Goal: Transaction & Acquisition: Purchase product/service

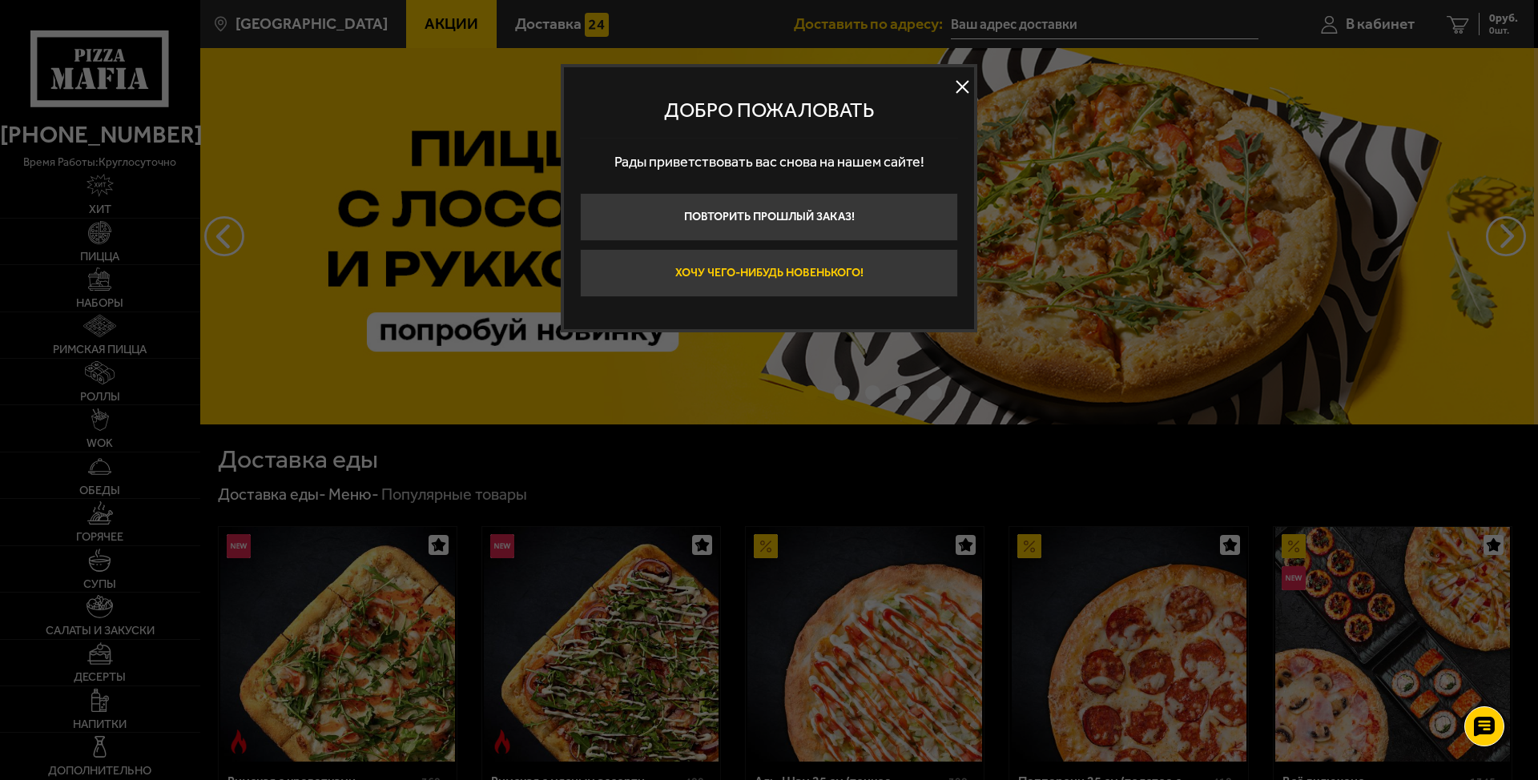
click at [832, 276] on button "Хочу чего-нибудь новенького!" at bounding box center [769, 273] width 378 height 48
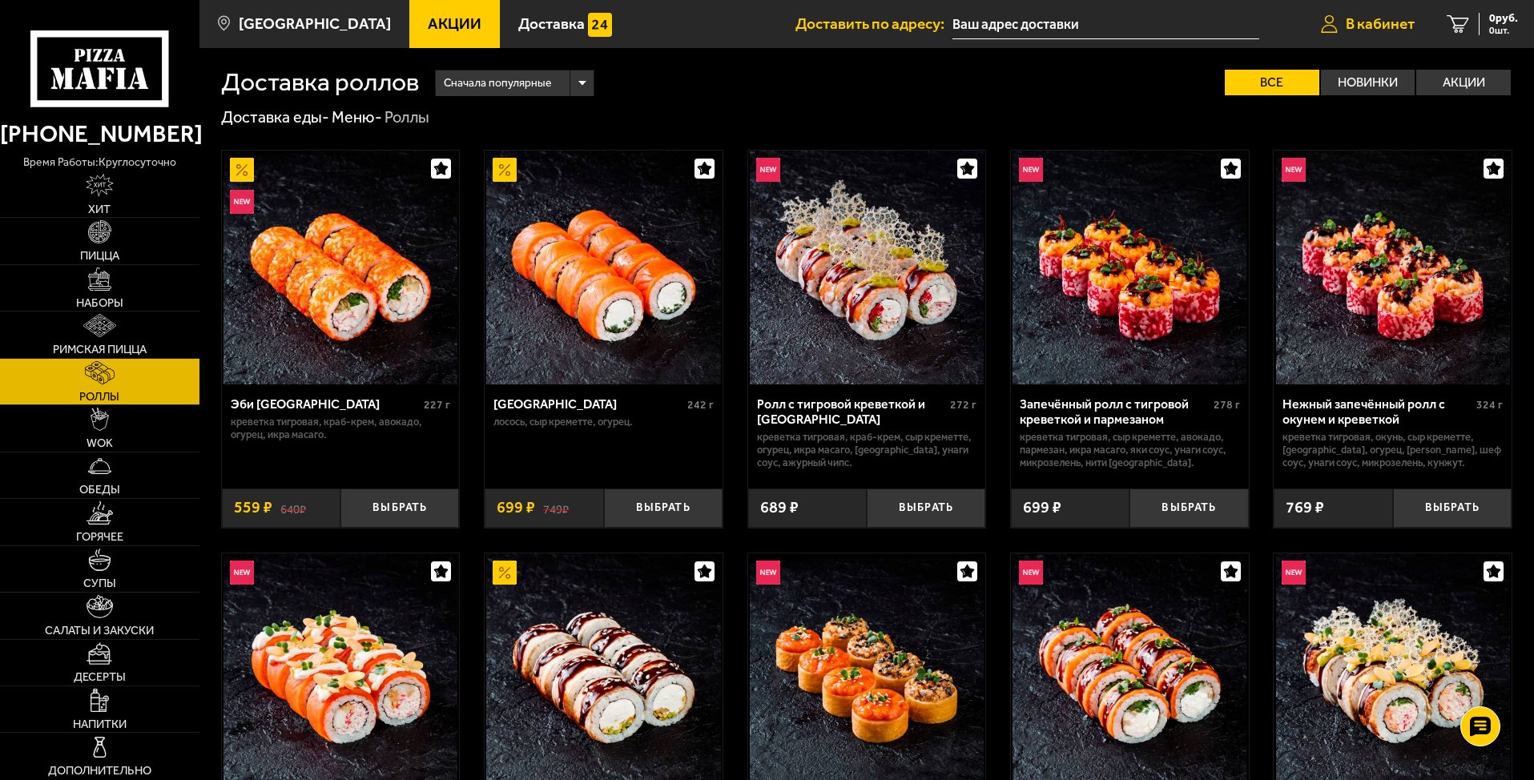
click at [1374, 21] on span "В кабинет" at bounding box center [1380, 23] width 69 height 15
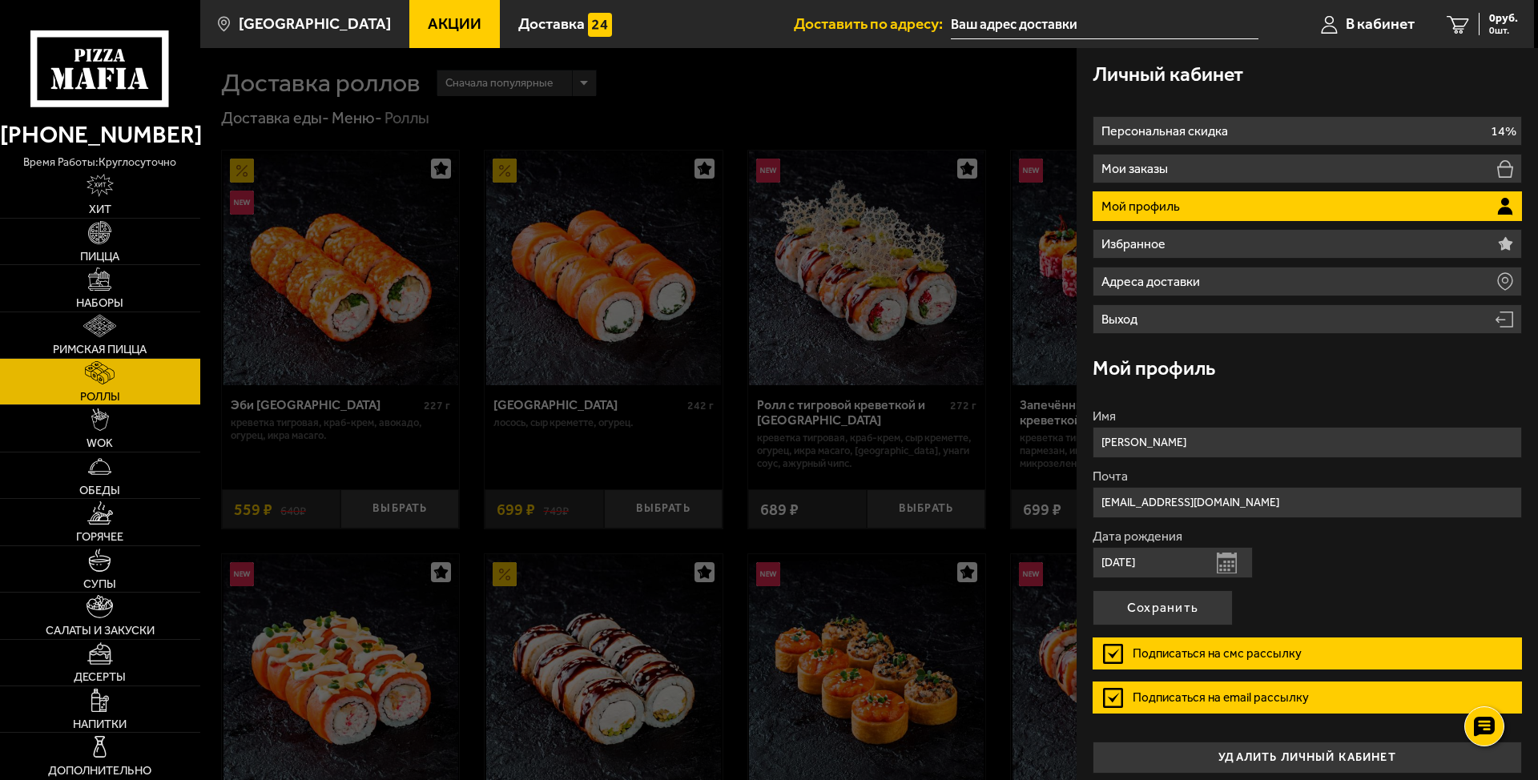
click at [1181, 205] on p "Мой профиль" at bounding box center [1142, 206] width 82 height 13
click at [955, 419] on div at bounding box center [969, 438] width 1538 height 780
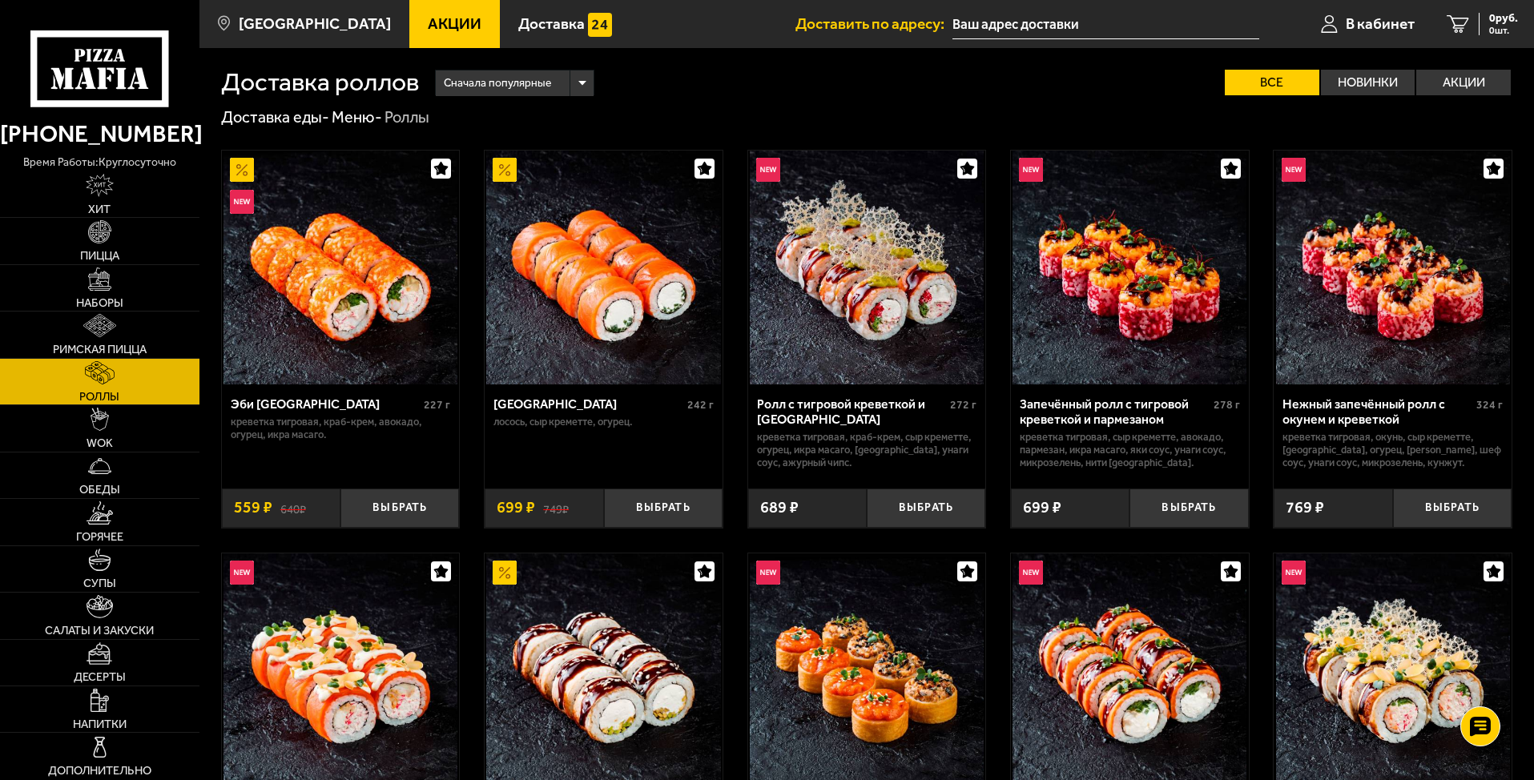
click at [442, 22] on span "Акции" at bounding box center [455, 23] width 54 height 15
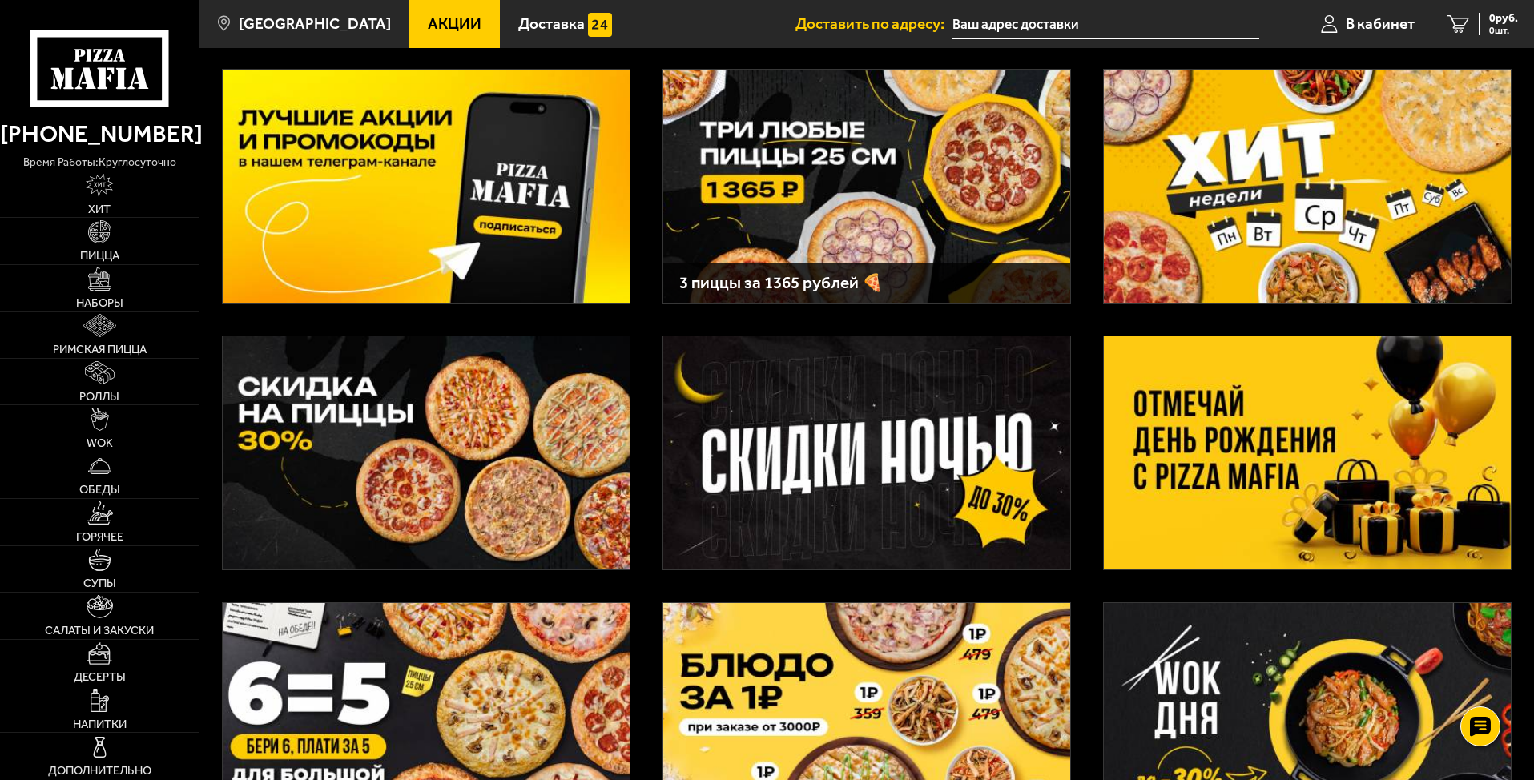
scroll to position [80, 0]
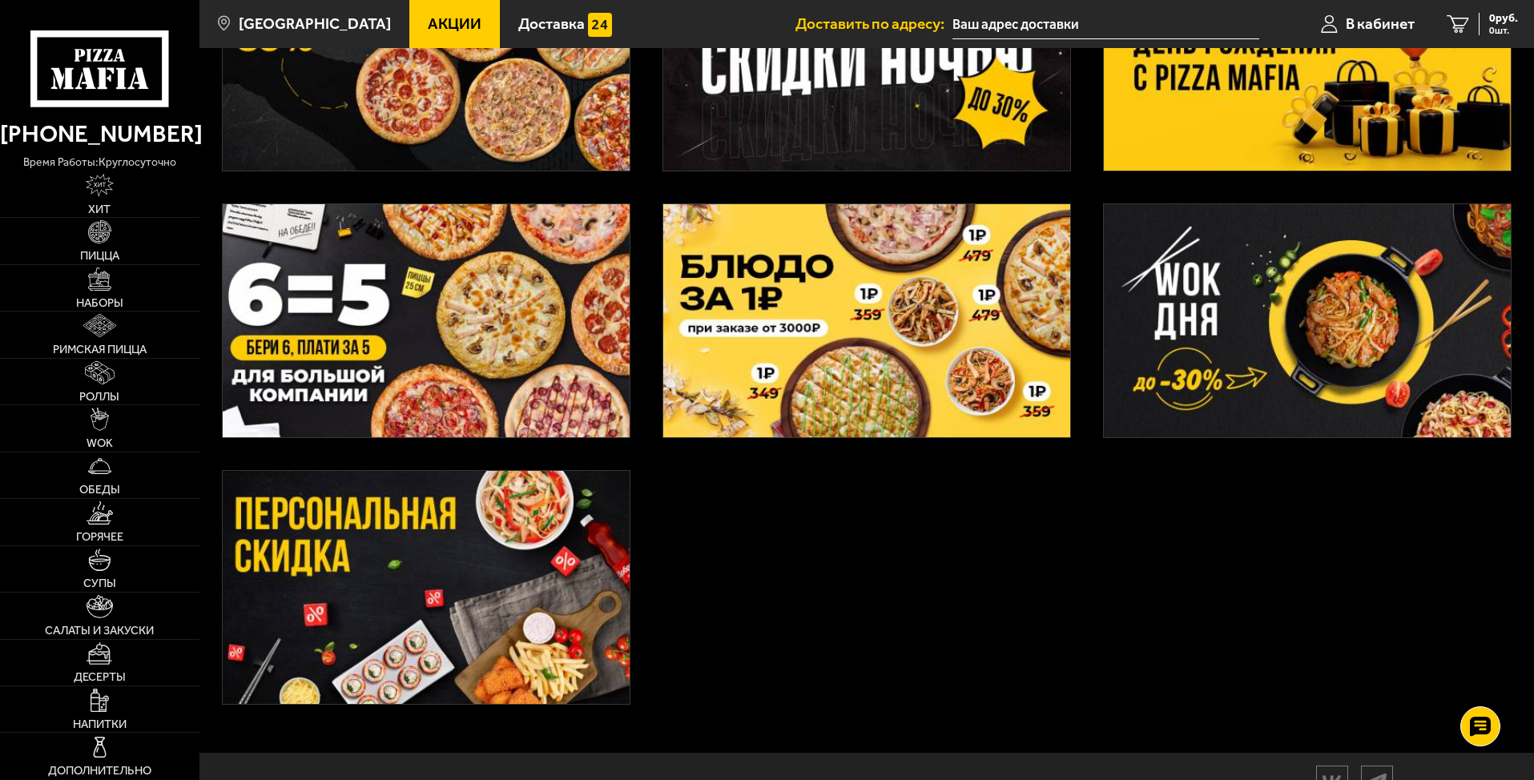
click at [1259, 331] on img at bounding box center [1307, 320] width 407 height 233
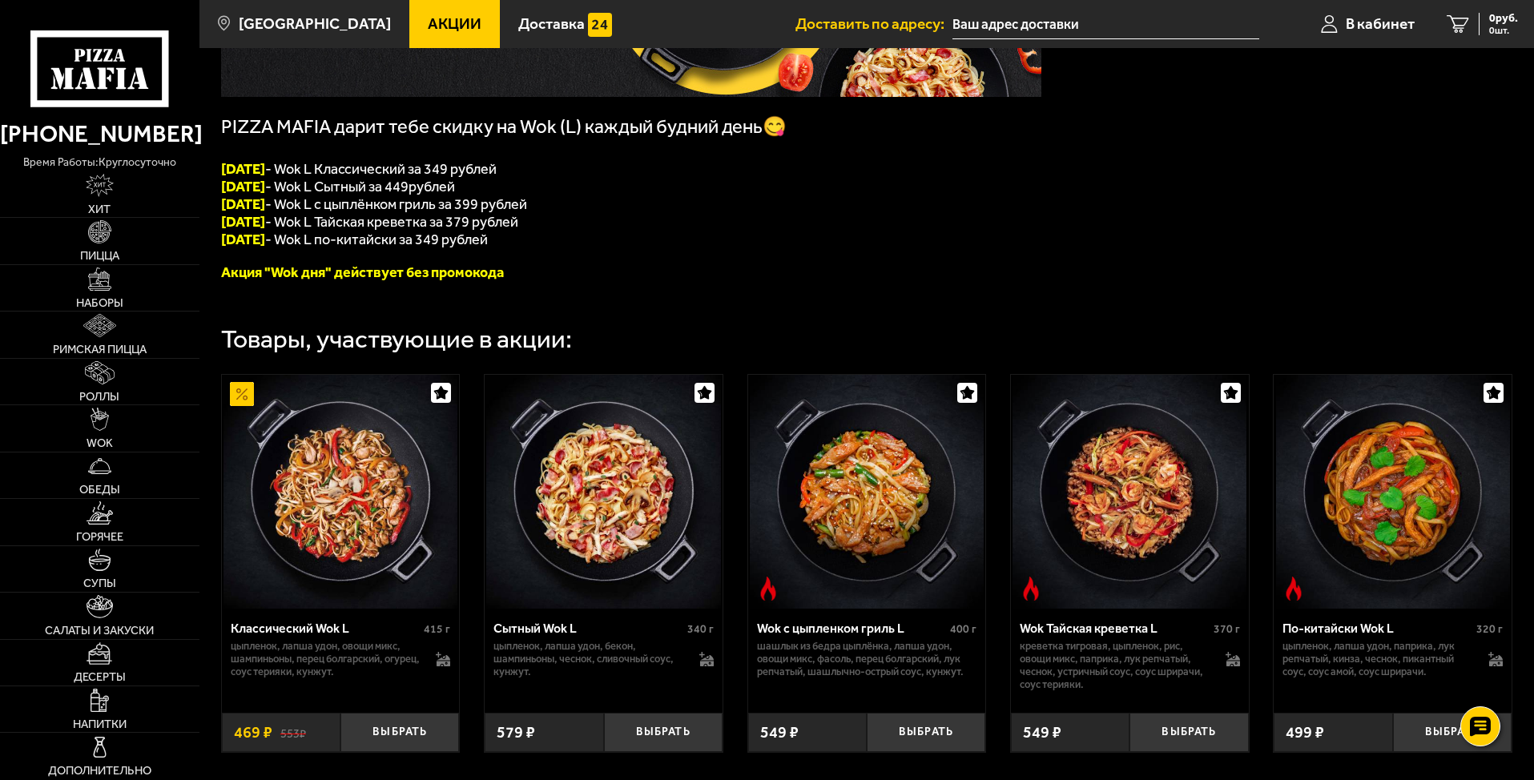
scroll to position [276, 0]
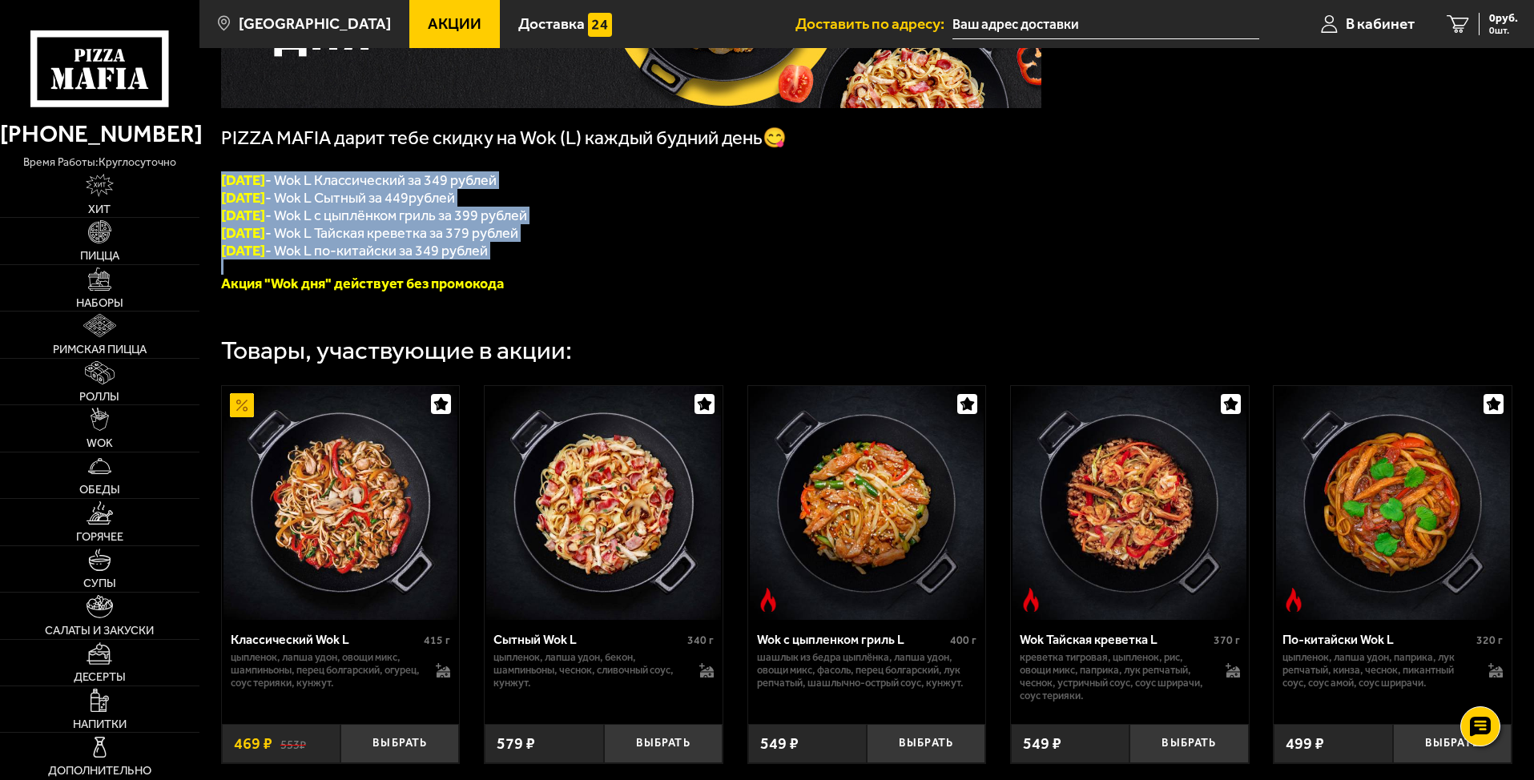
drag, startPoint x: 220, startPoint y: 180, endPoint x: 666, endPoint y: 270, distance: 455.1
click at [666, 270] on div "PIZZA MAFIA дарит тебе скидку на Wok (L) каждый будний день😋 ПОНЕДЕЛЬНИК - Wok …" at bounding box center [631, 80] width 820 height 424
click at [425, 242] on span "ЧЕТВЕРГ - Wok L Тайская креветка за 379 рублей" at bounding box center [369, 233] width 297 height 18
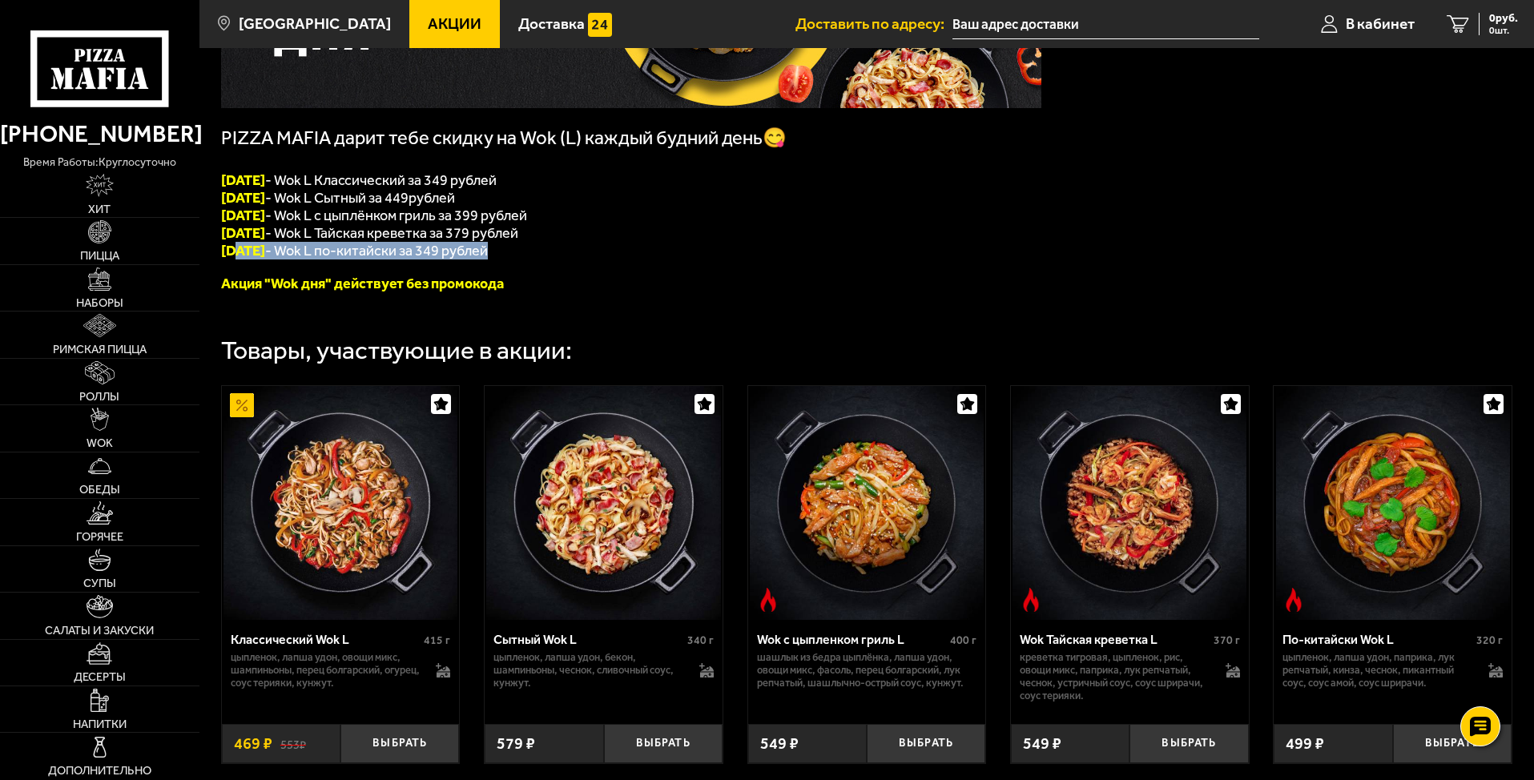
drag, startPoint x: 239, startPoint y: 255, endPoint x: 521, endPoint y: 255, distance: 281.9
click at [521, 255] on p "ПЯТНИЦА - Wok L по-китайски за 349 рублей" at bounding box center [631, 251] width 820 height 18
click at [727, 292] on p "Акция "Wok дня" действует без промокода" at bounding box center [631, 284] width 820 height 18
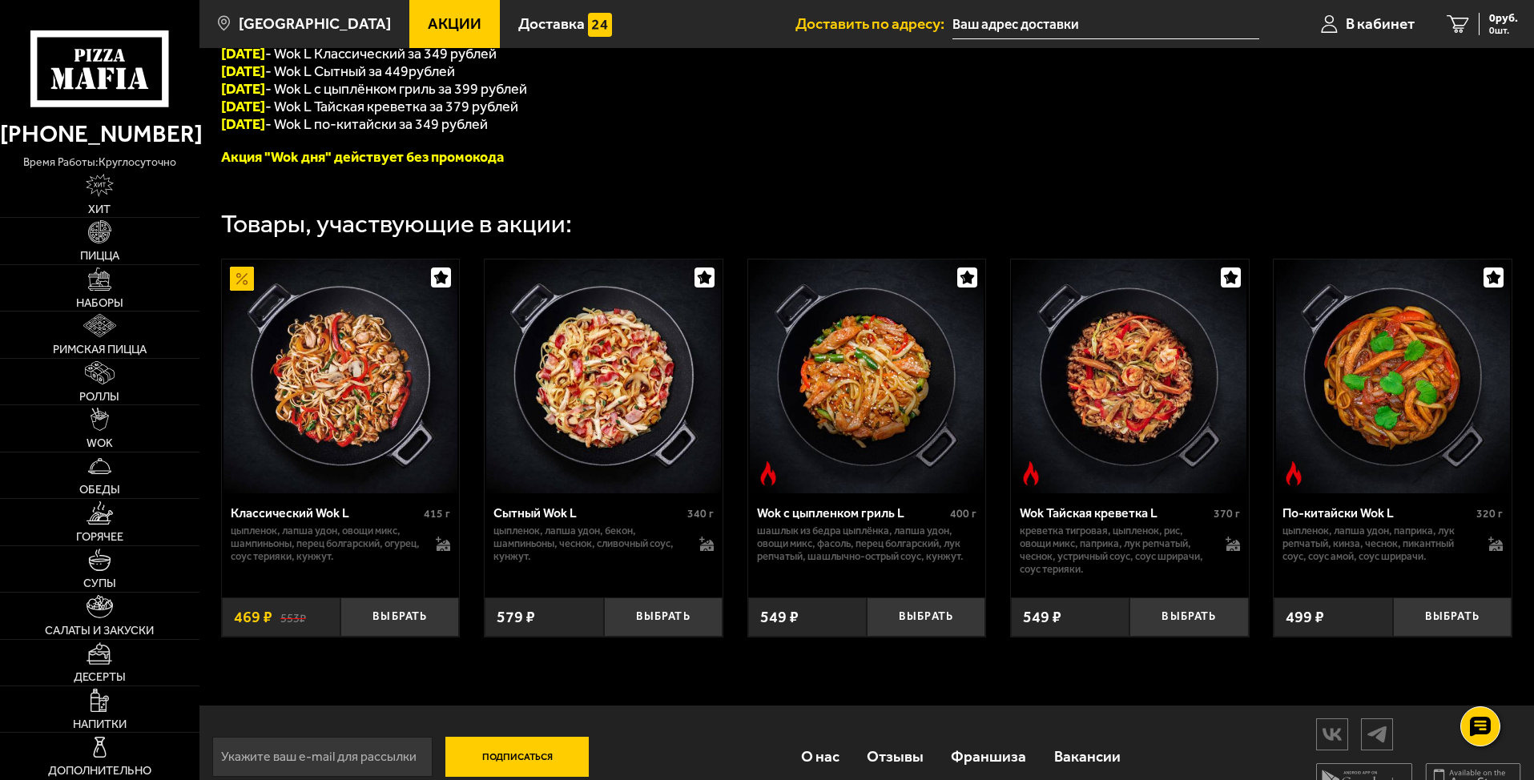
scroll to position [437, 0]
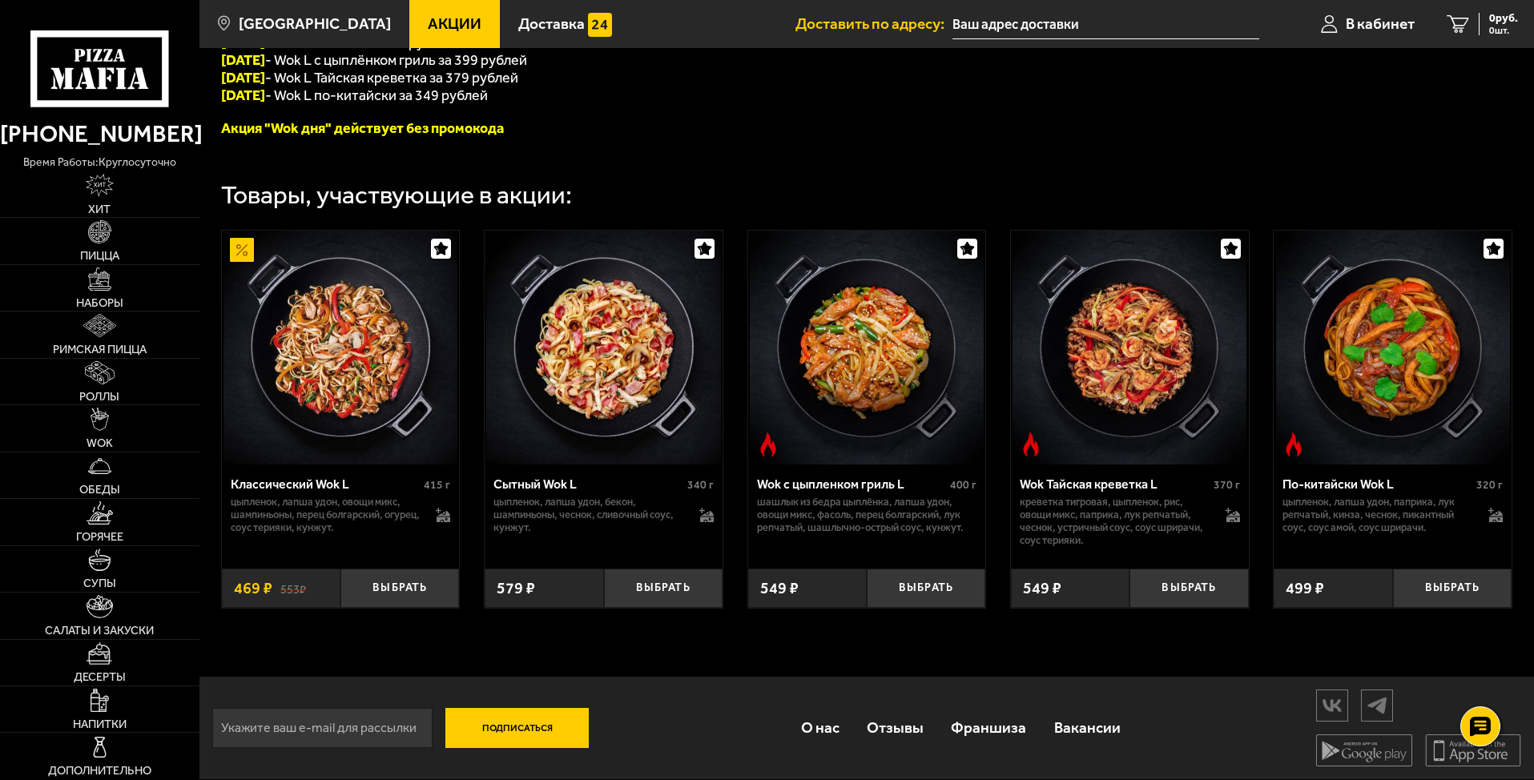
click at [1402, 368] on img at bounding box center [1393, 348] width 234 height 234
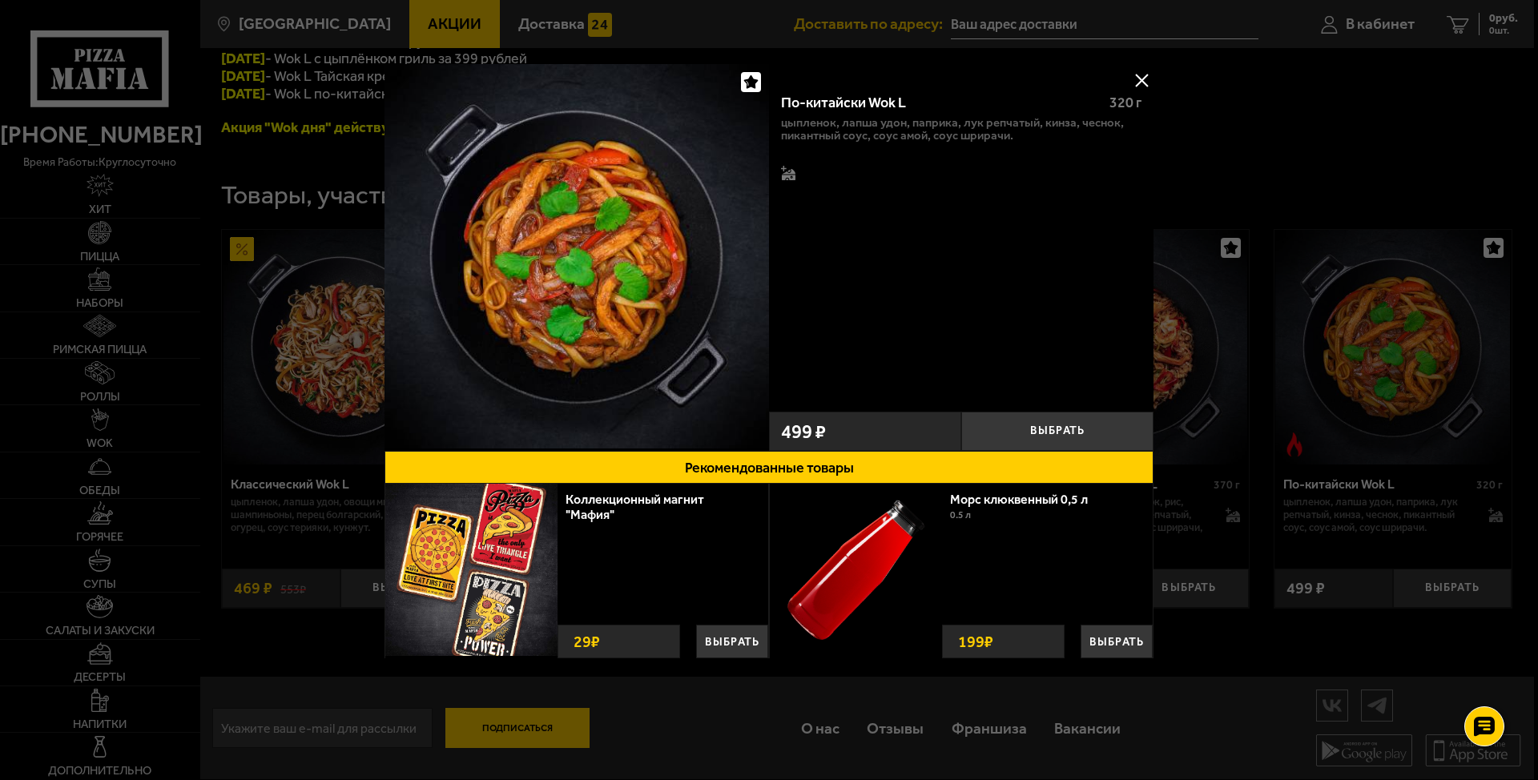
click at [1332, 439] on div at bounding box center [769, 390] width 1538 height 780
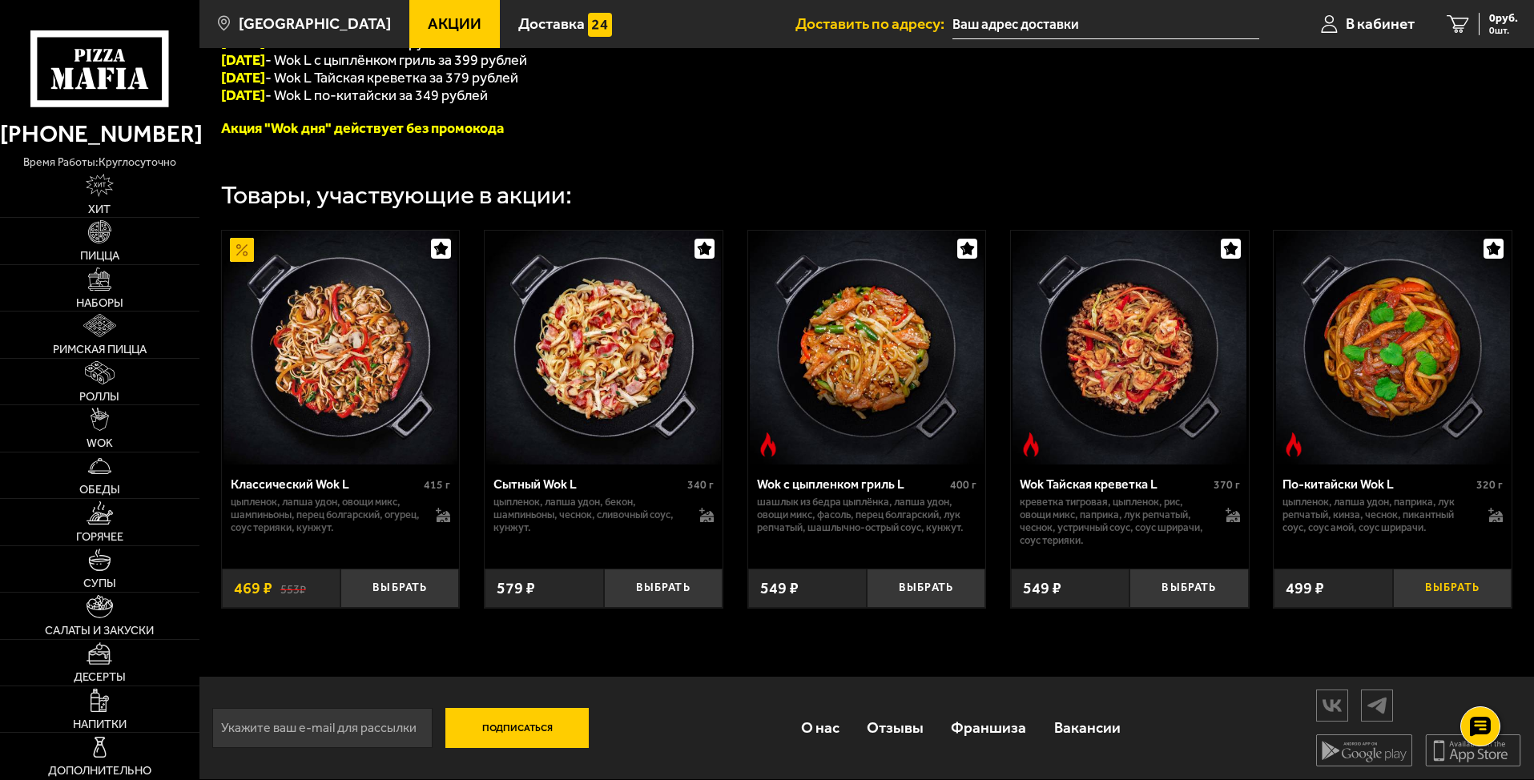
click at [1459, 588] on button "Выбрать" at bounding box center [1452, 588] width 119 height 39
click at [1503, 587] on button "+" at bounding box center [1490, 588] width 39 height 39
click at [1492, 28] on span "2 шт." at bounding box center [1497, 31] width 42 height 10
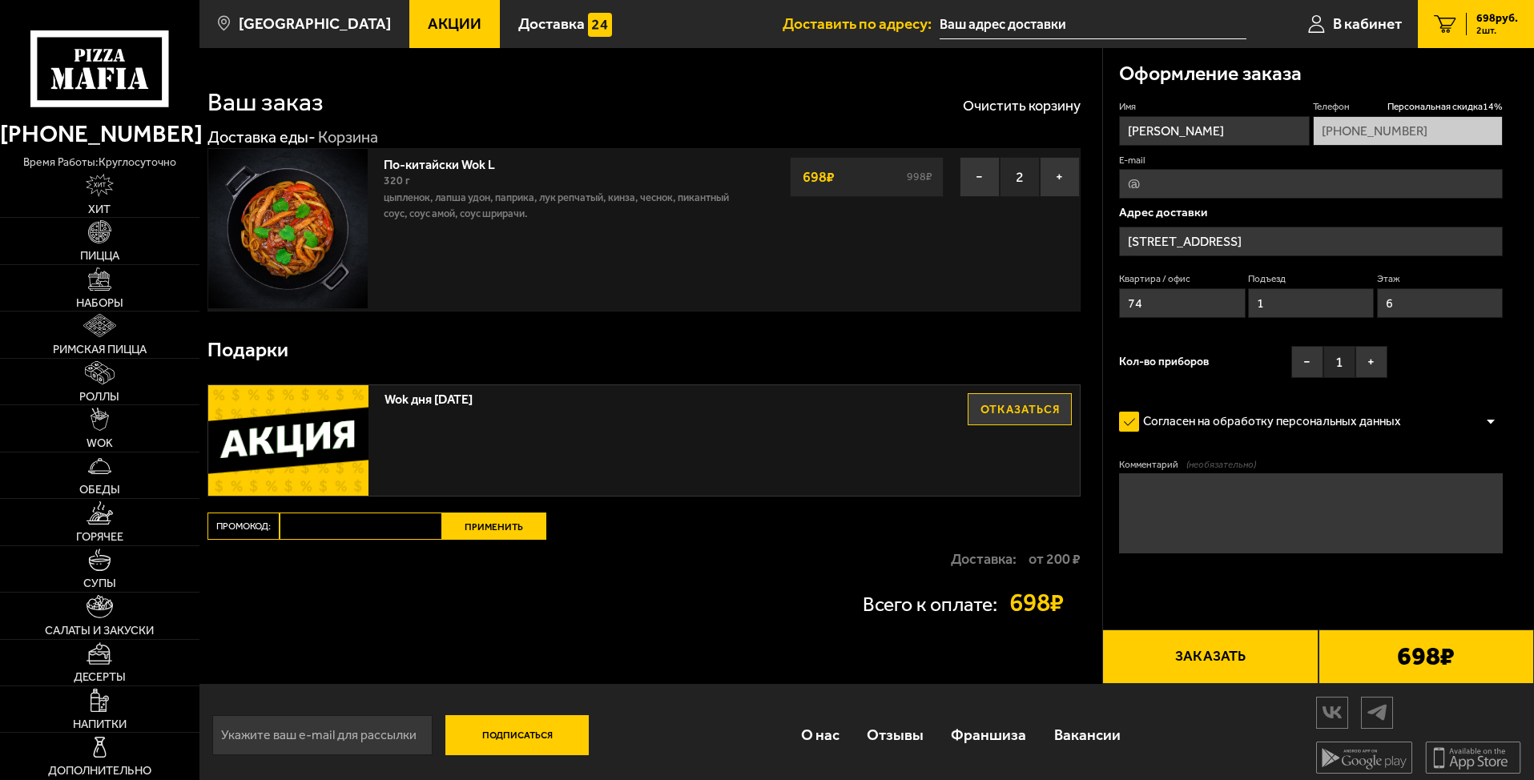
type input "проспект Энтузиастов, 39к1"
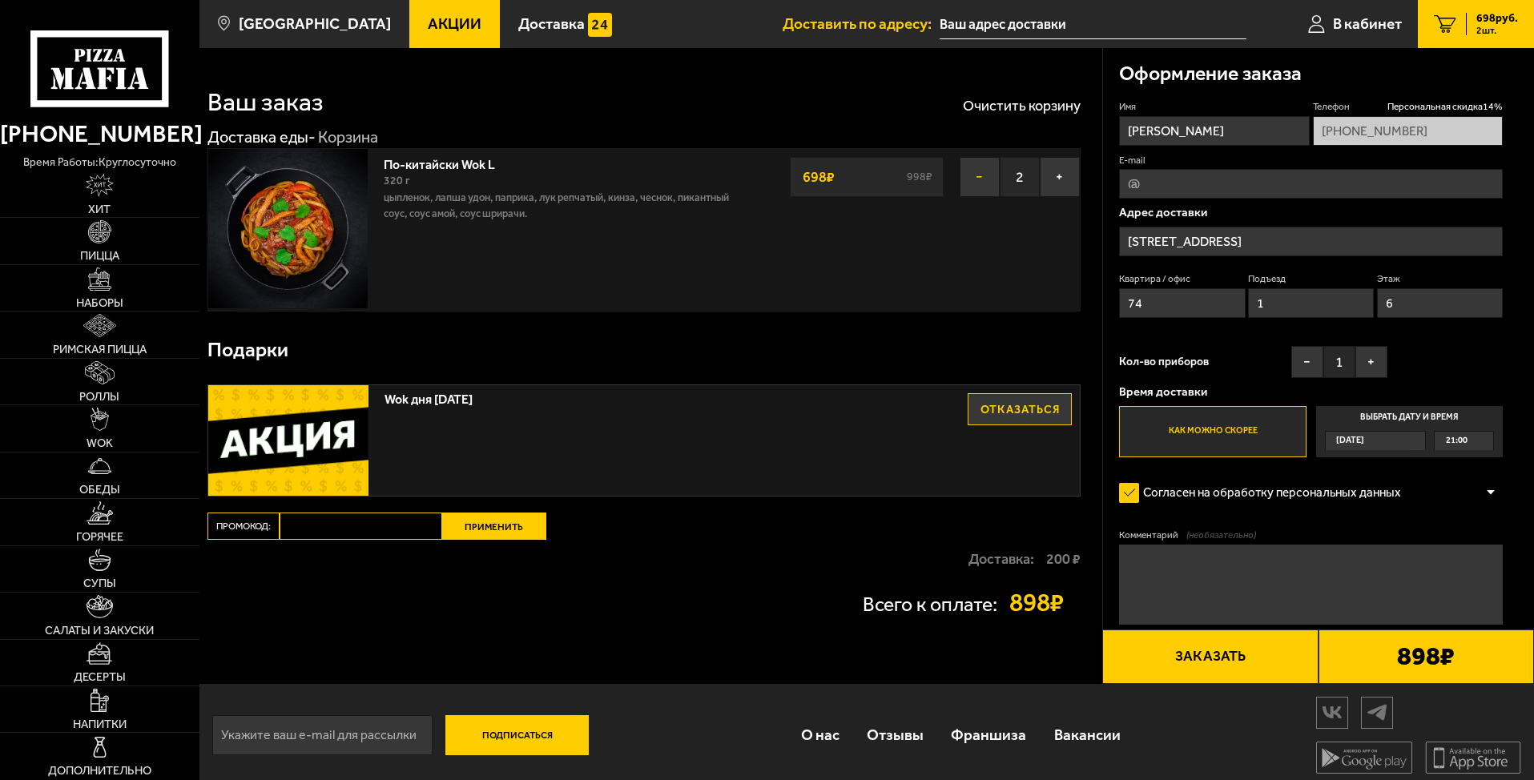
click at [974, 179] on button "−" at bounding box center [980, 177] width 40 height 40
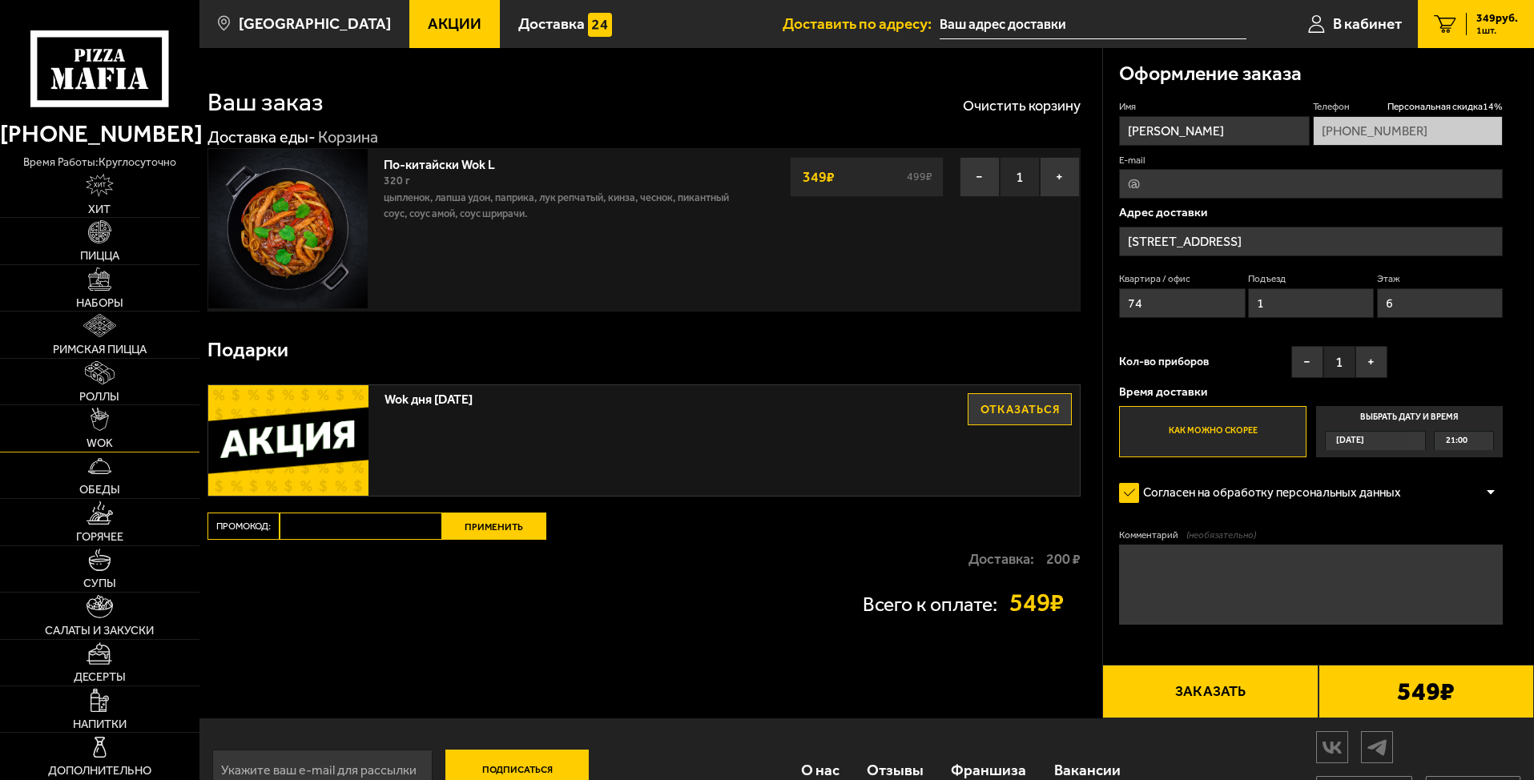
click at [118, 437] on link "WOK" at bounding box center [99, 428] width 199 height 46
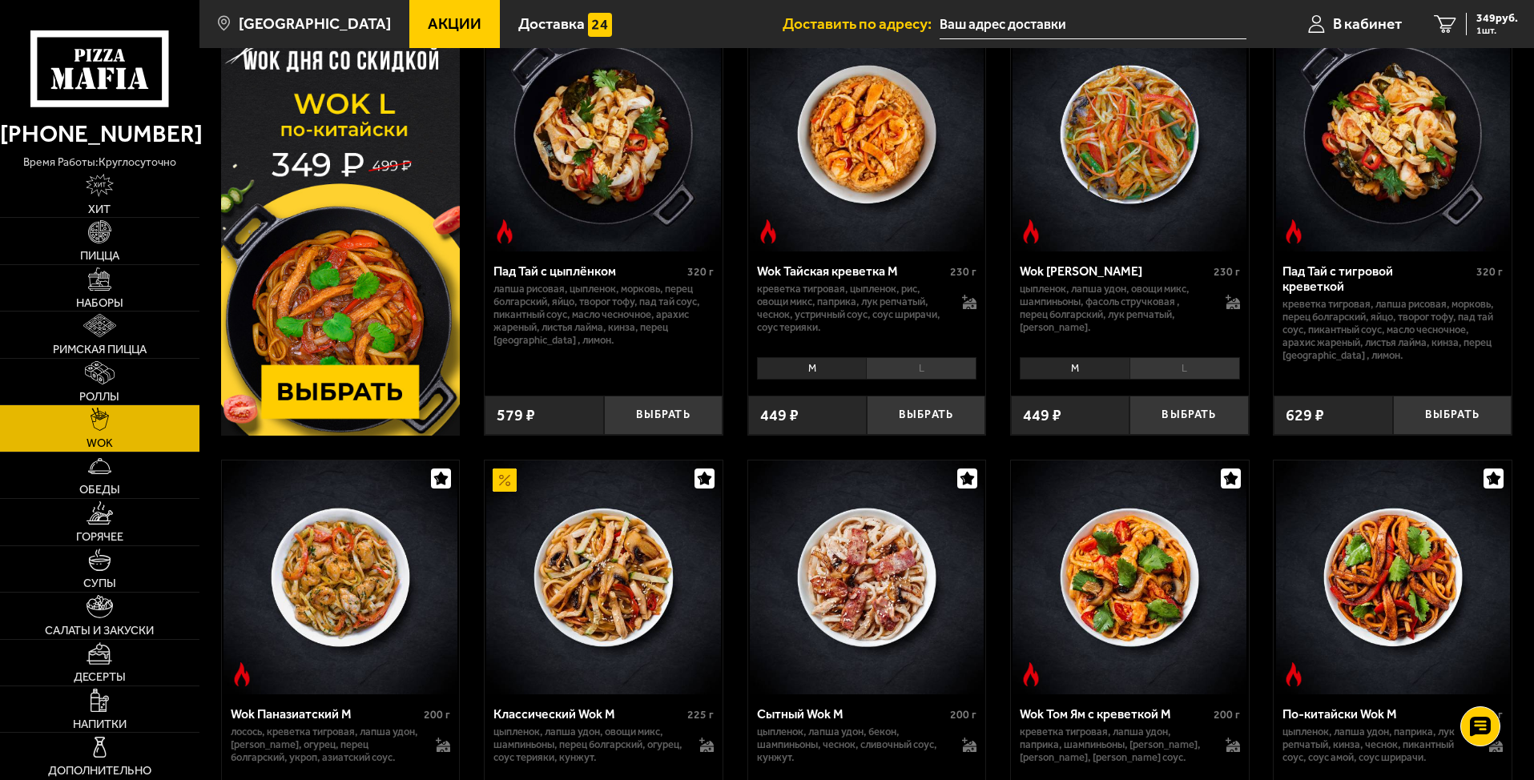
scroll to position [80, 0]
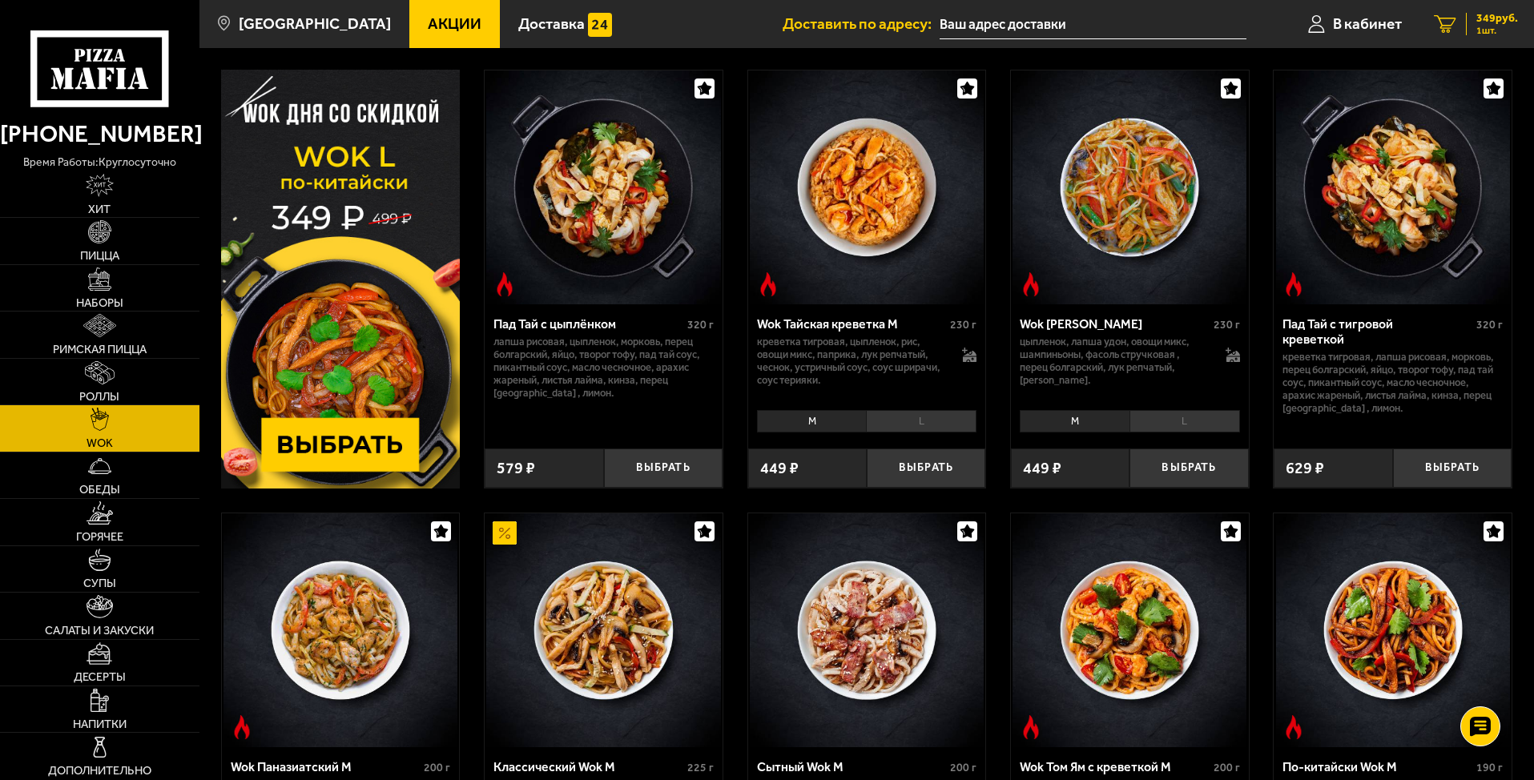
click at [1499, 10] on link "1 349 руб. 1 шт." at bounding box center [1476, 24] width 116 height 48
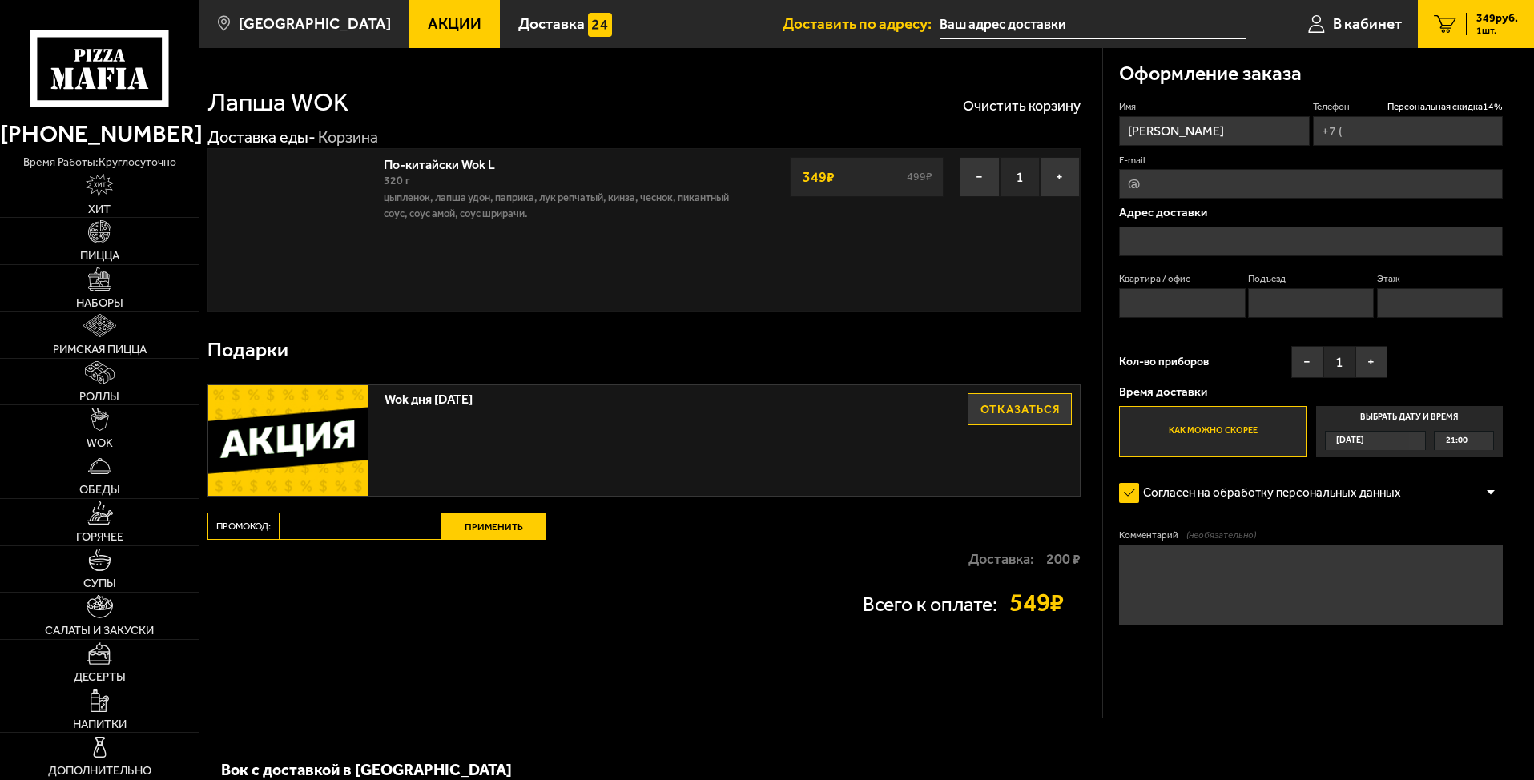
type input "+7 (911) 825-16-51"
type input "г Санкт-Петербург, пр-кт Энтузиастов, д 39 к 1"
type input "74"
type input "1"
type input "6"
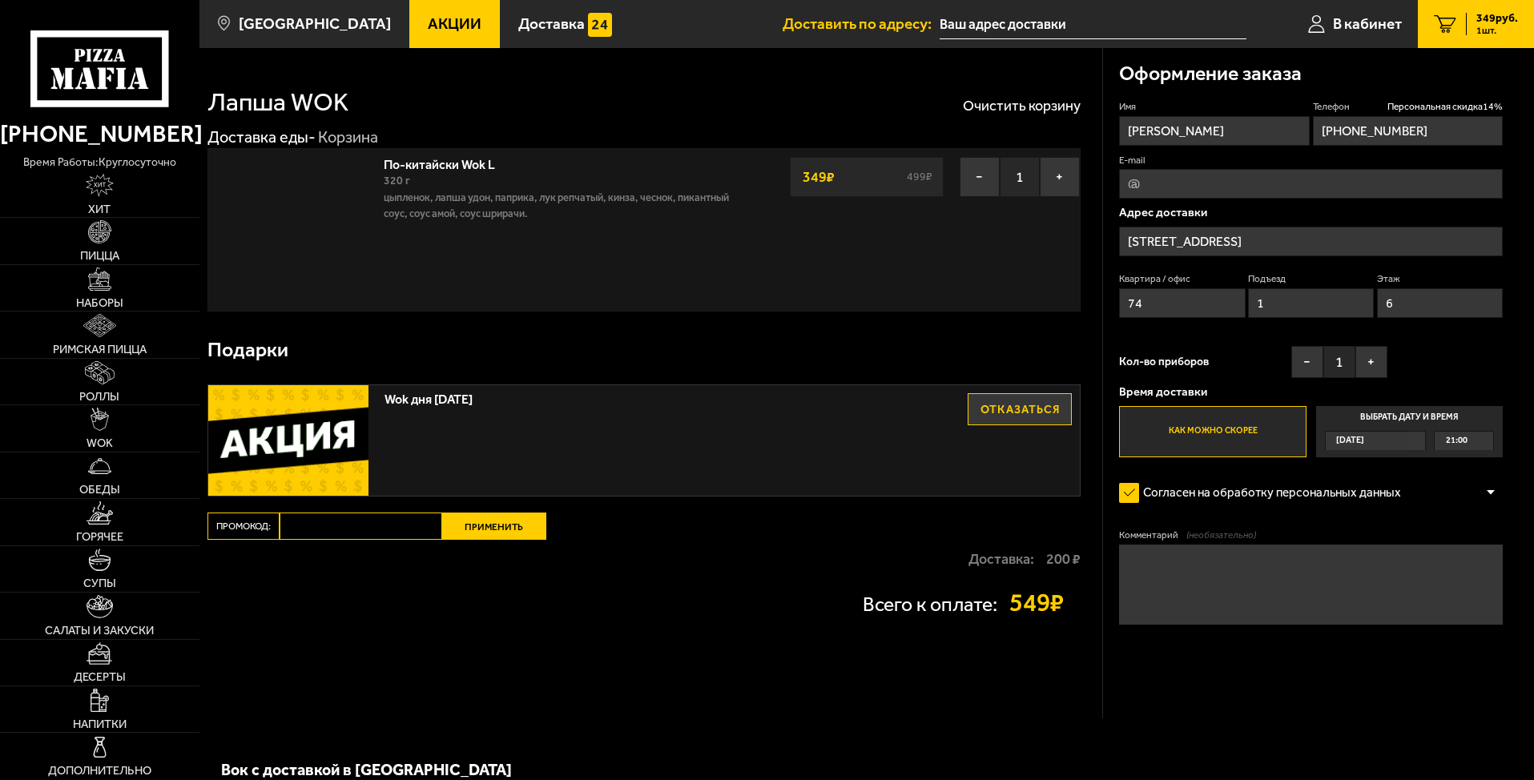
type input "проспект Энтузиастов, 39к1"
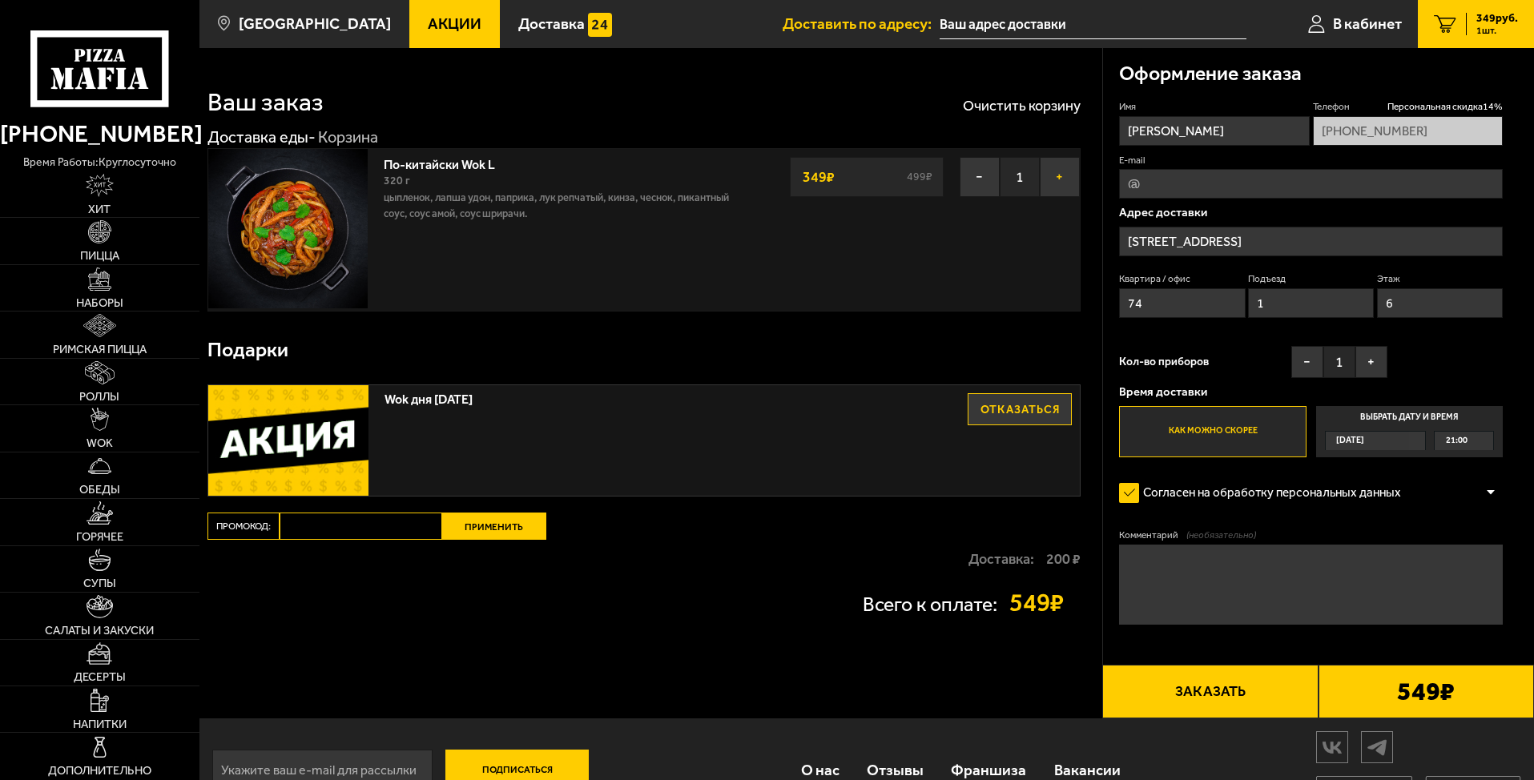
click at [1051, 179] on button "+" at bounding box center [1060, 177] width 40 height 40
click at [103, 236] on img at bounding box center [99, 231] width 23 height 23
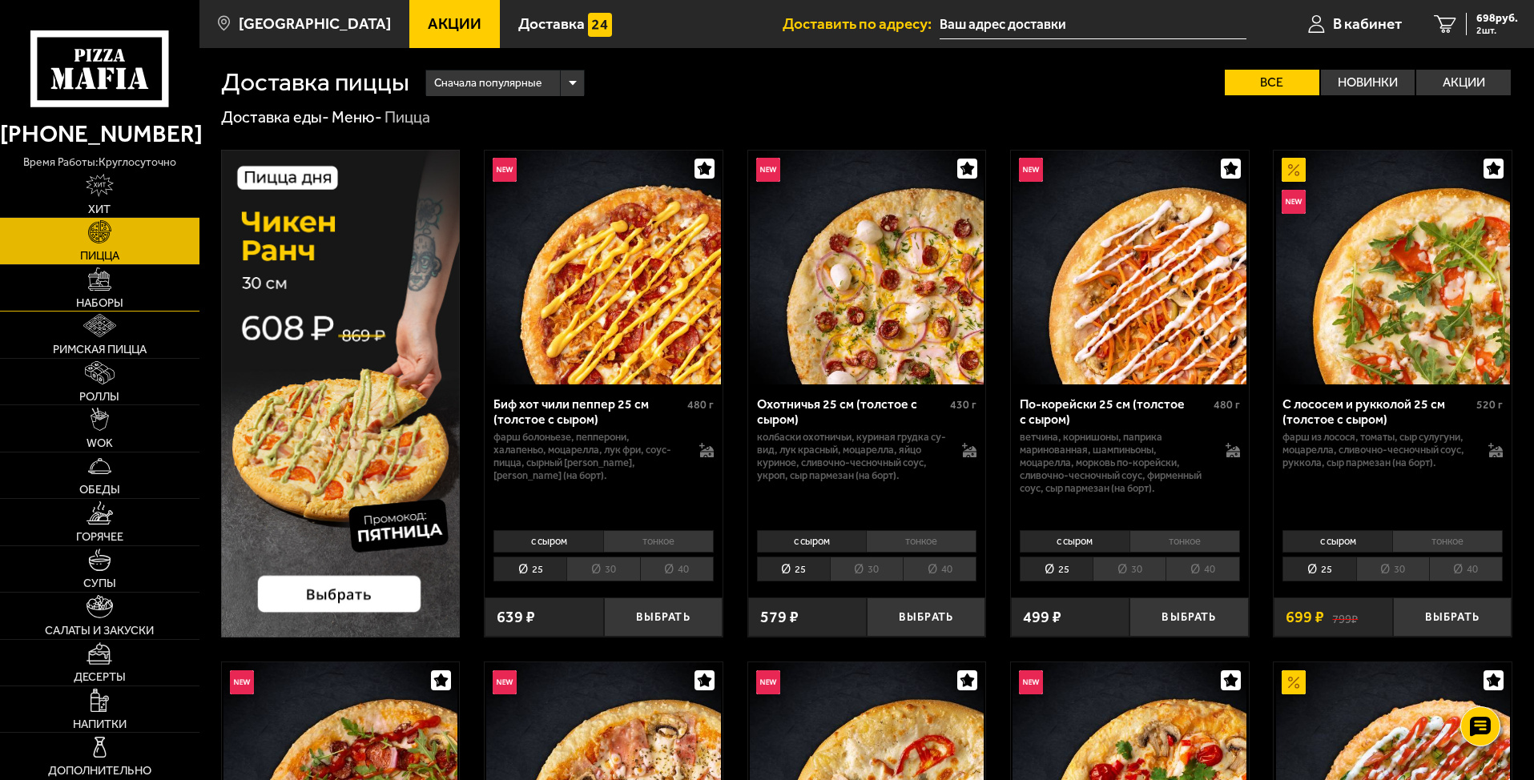
click at [98, 292] on link "Наборы" at bounding box center [99, 288] width 199 height 46
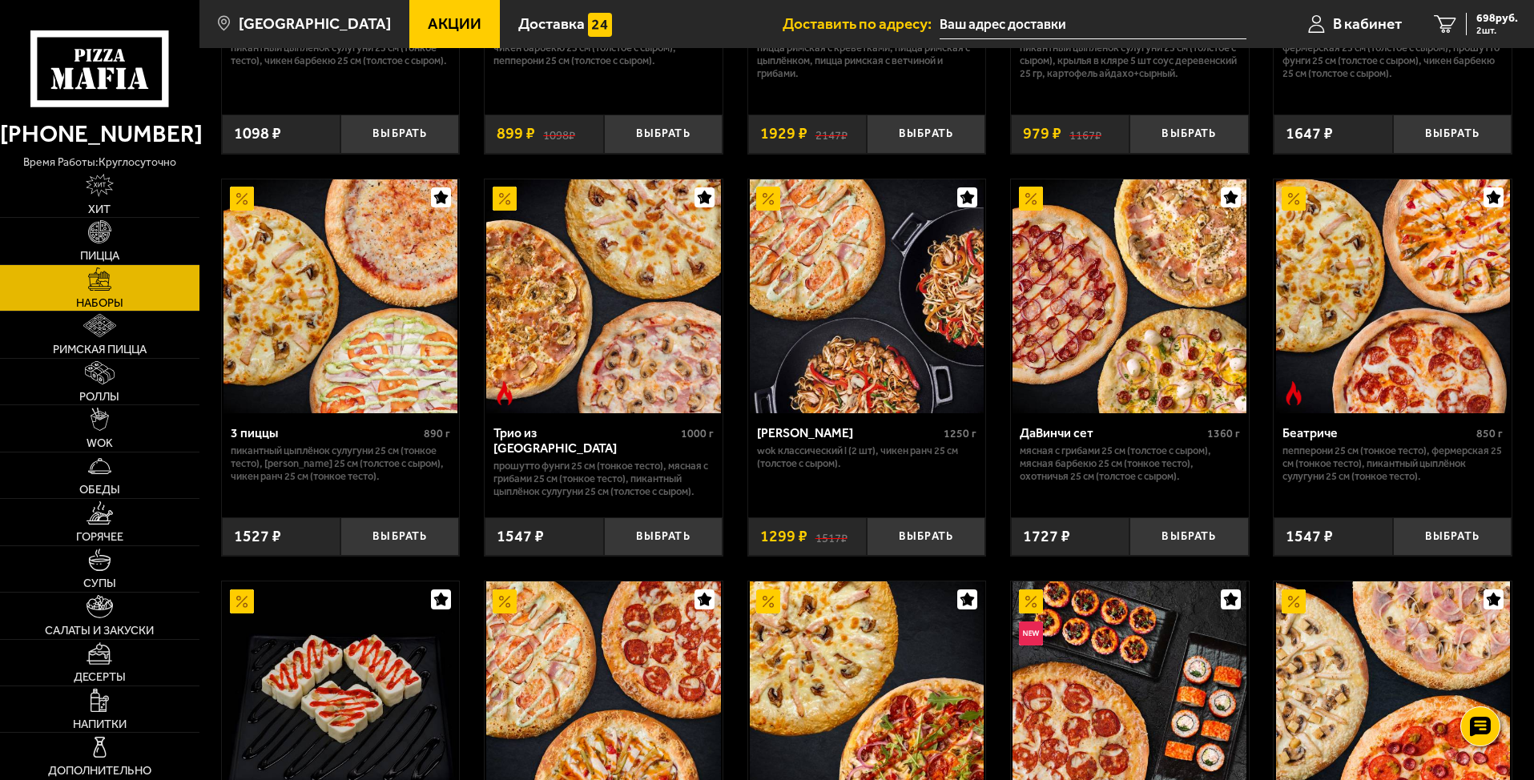
scroll to position [320, 0]
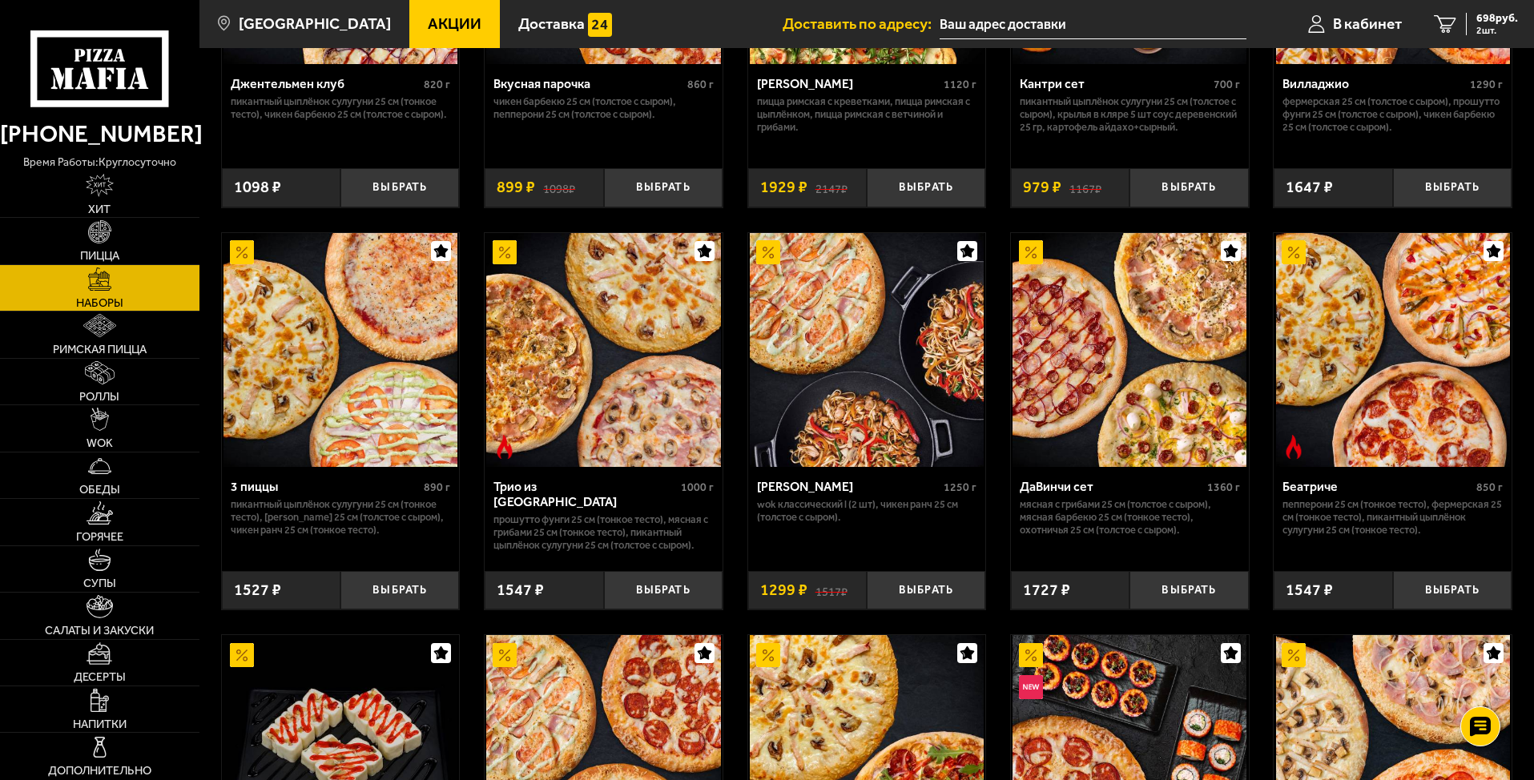
click at [549, 392] on img at bounding box center [603, 350] width 234 height 234
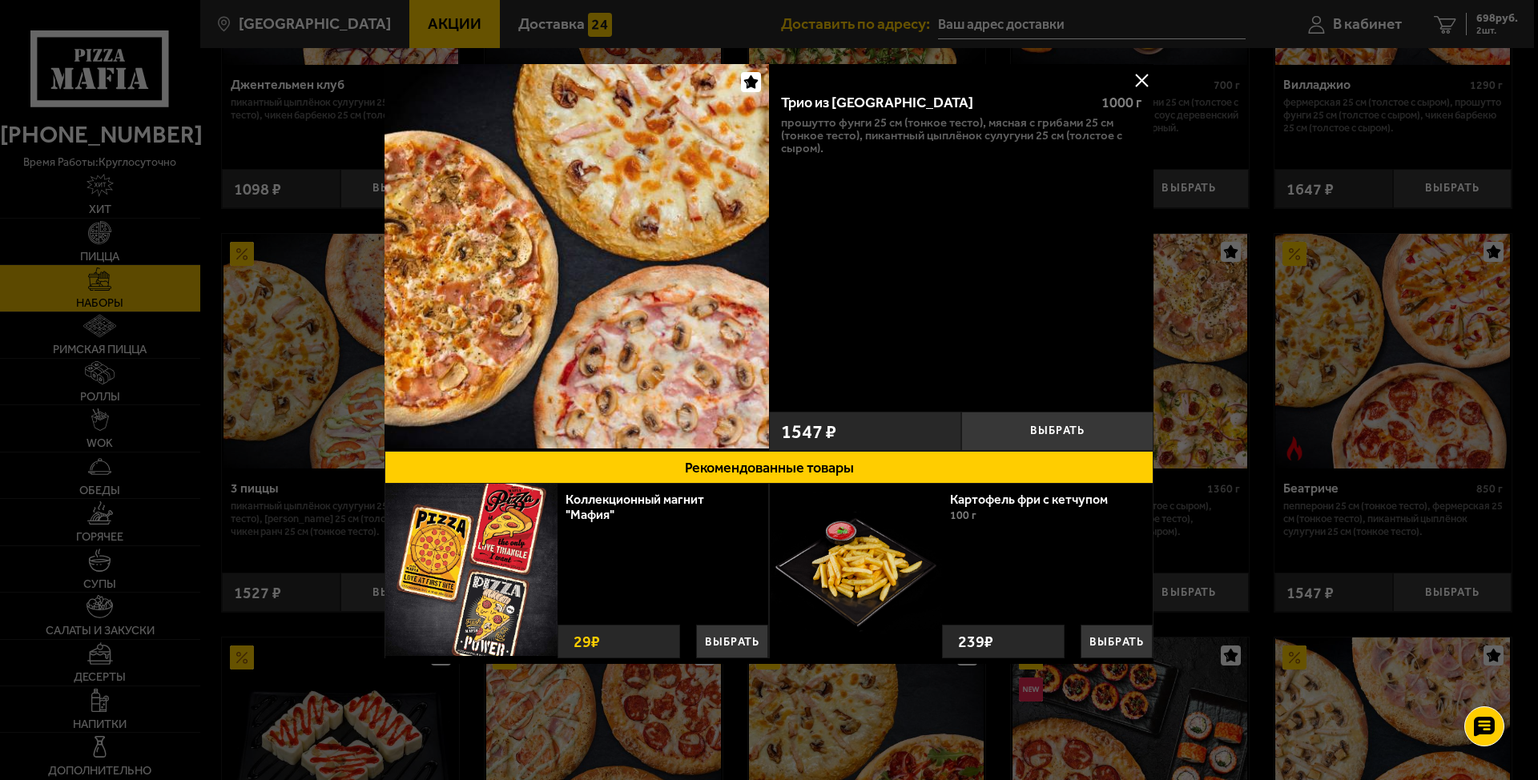
click at [1328, 456] on div at bounding box center [769, 390] width 1538 height 780
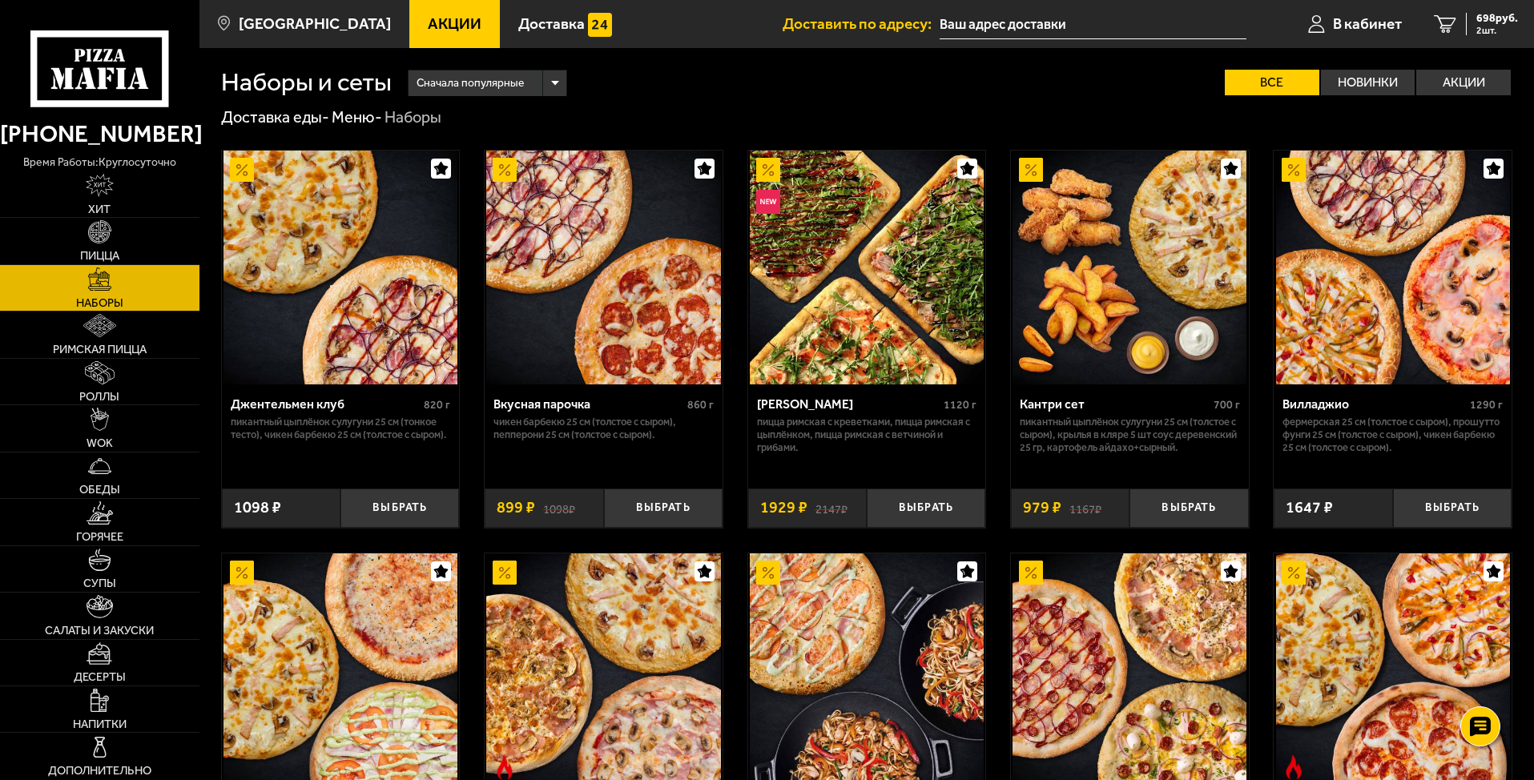
click at [388, 361] on img at bounding box center [340, 268] width 234 height 234
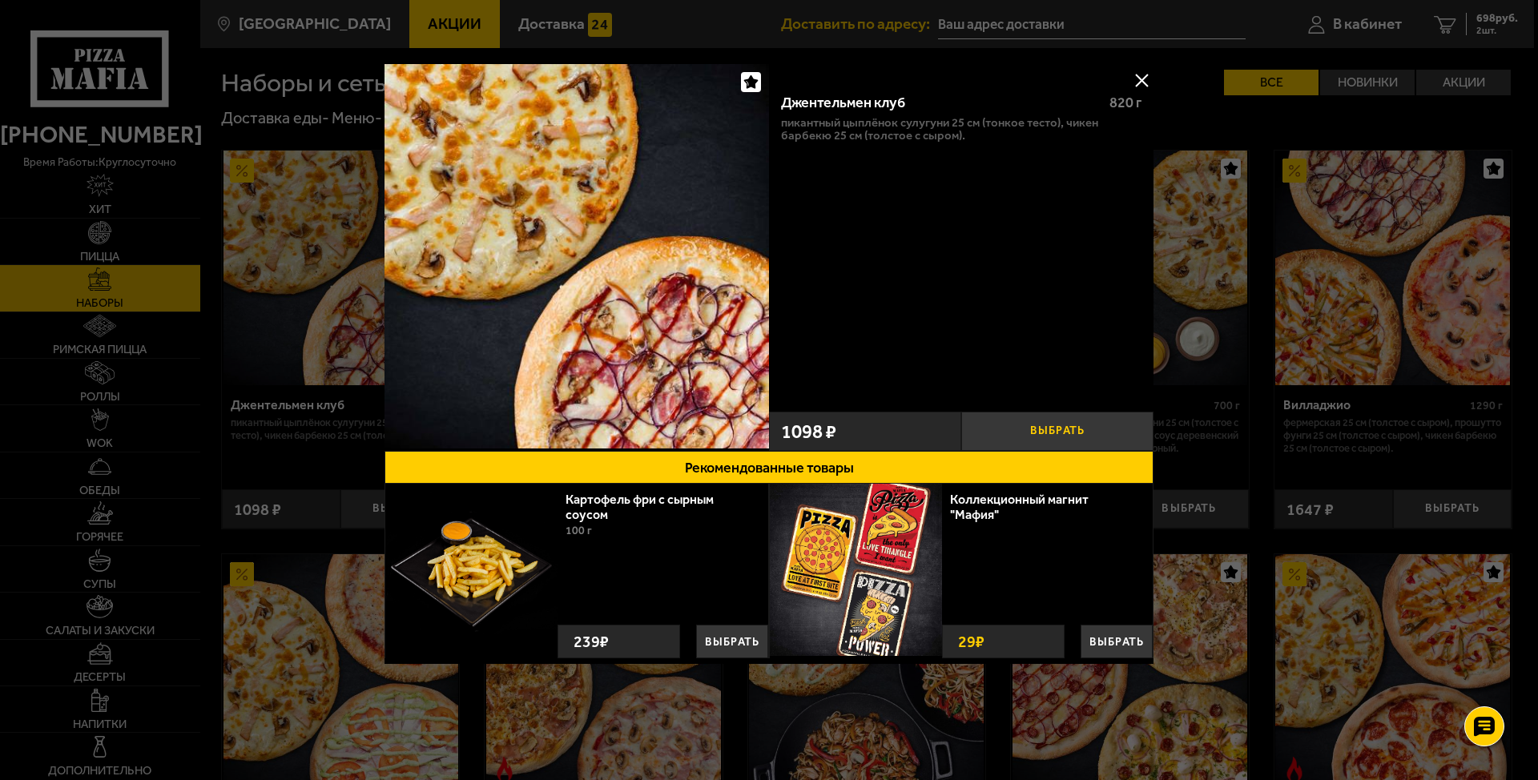
click at [1057, 434] on button "Выбрать" at bounding box center [1057, 431] width 192 height 39
click at [1353, 442] on div at bounding box center [769, 390] width 1538 height 780
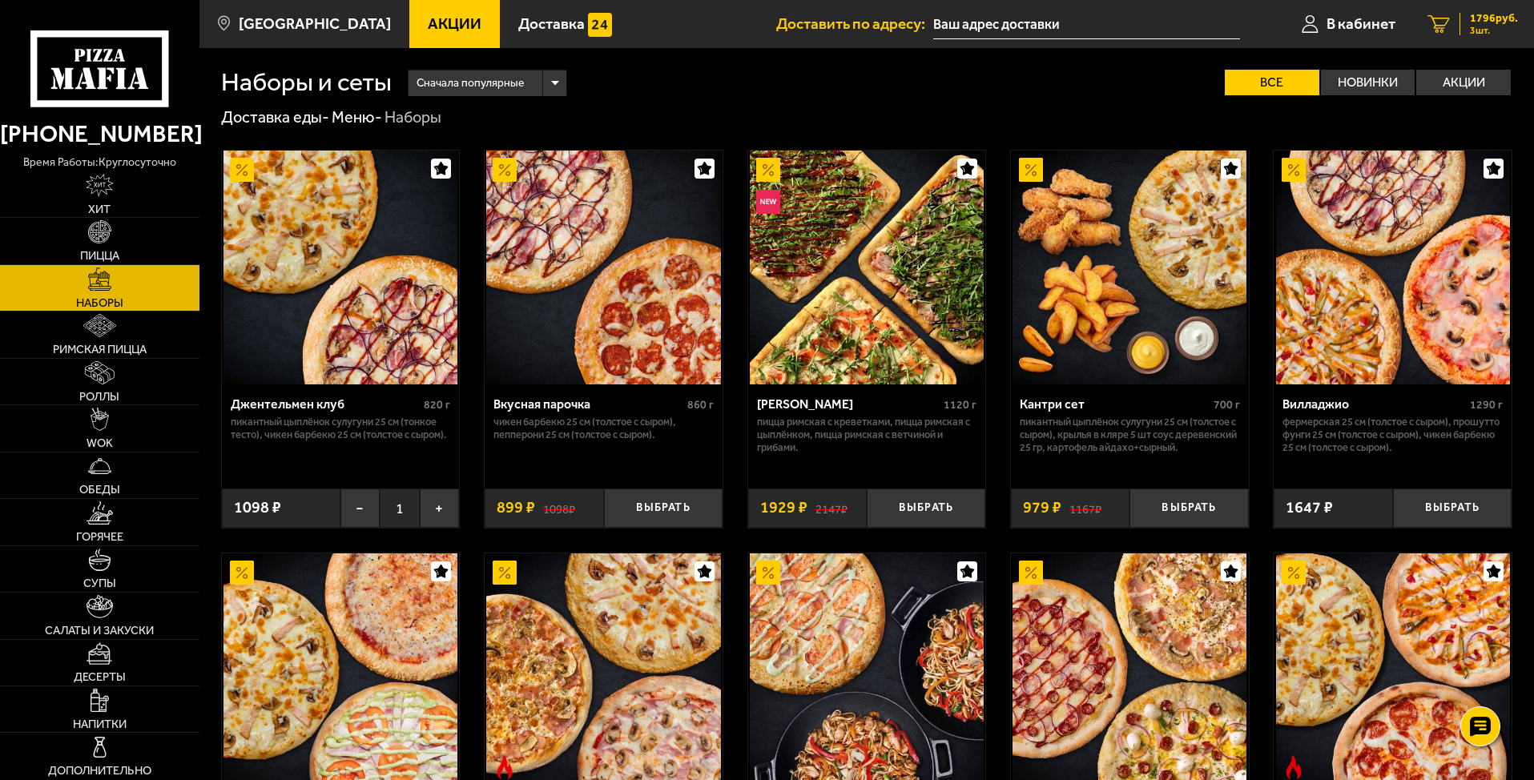
click at [1500, 21] on span "1796 руб." at bounding box center [1494, 18] width 48 height 11
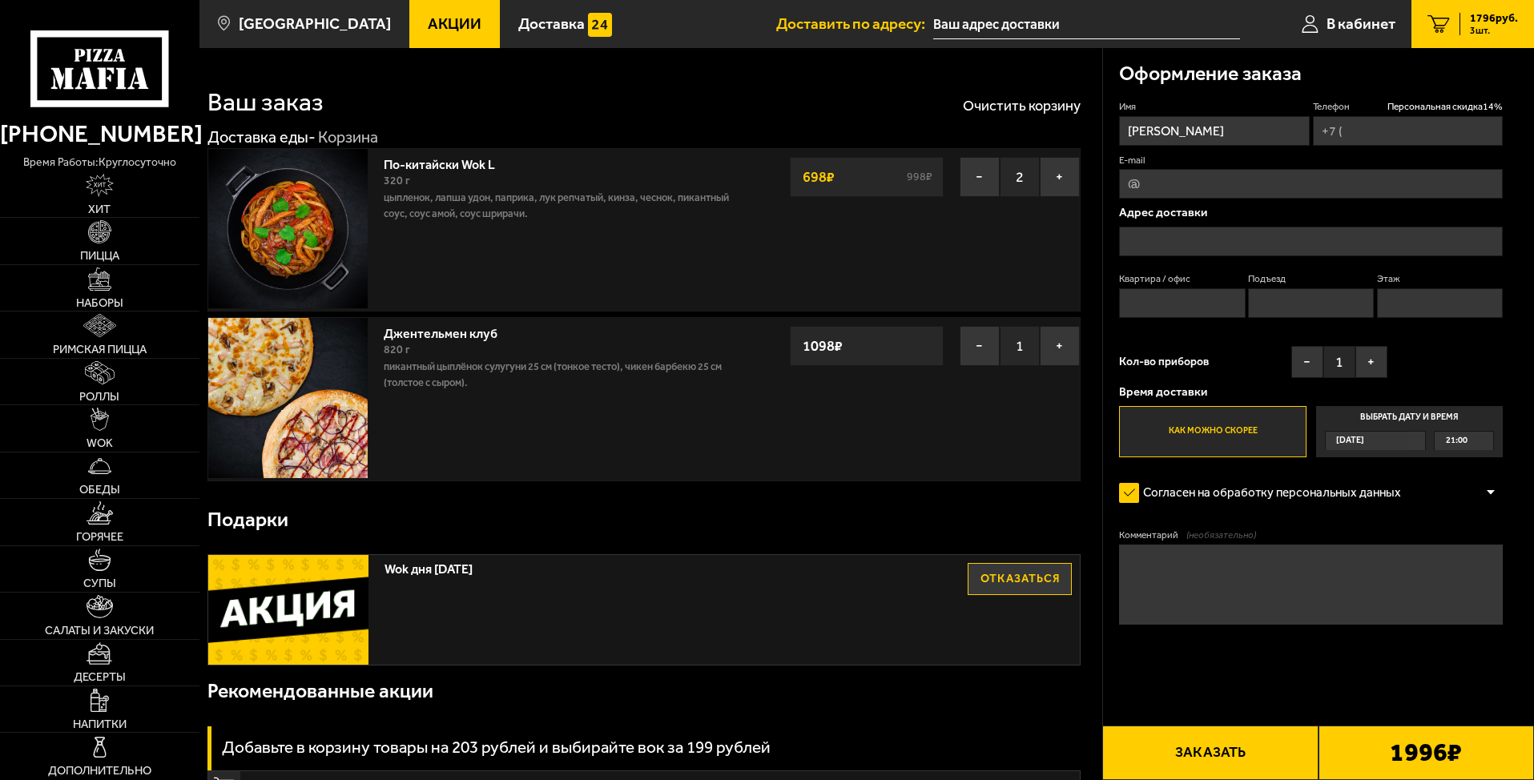
type input "+7 (911) 825-16-51"
type input "г Санкт-Петербург, пр-кт Энтузиастов, д 39 к 1"
type input "74"
type input "1"
type input "6"
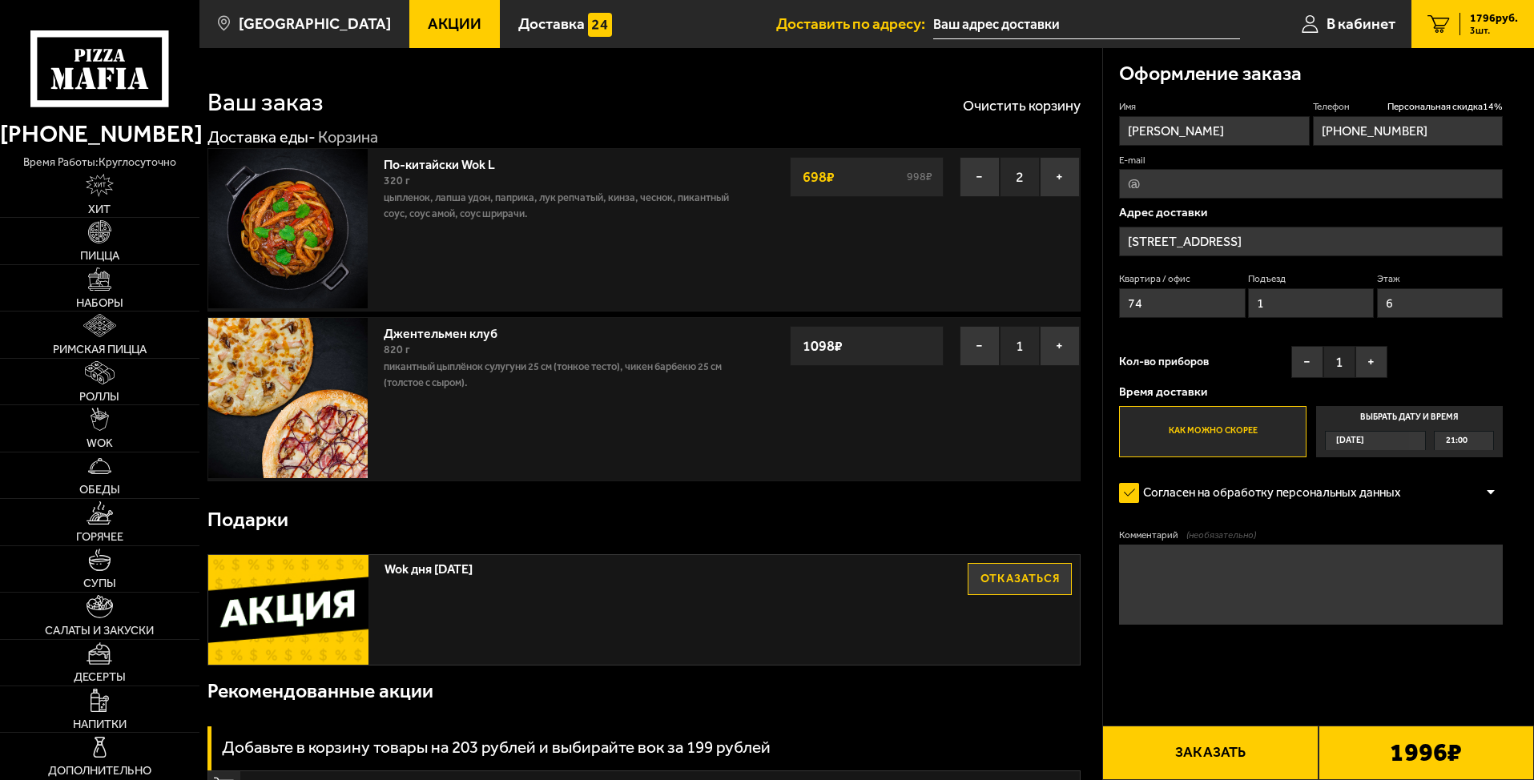
type input "проспект Энтузиастов, 39к1"
click at [104, 703] on img at bounding box center [100, 700] width 18 height 23
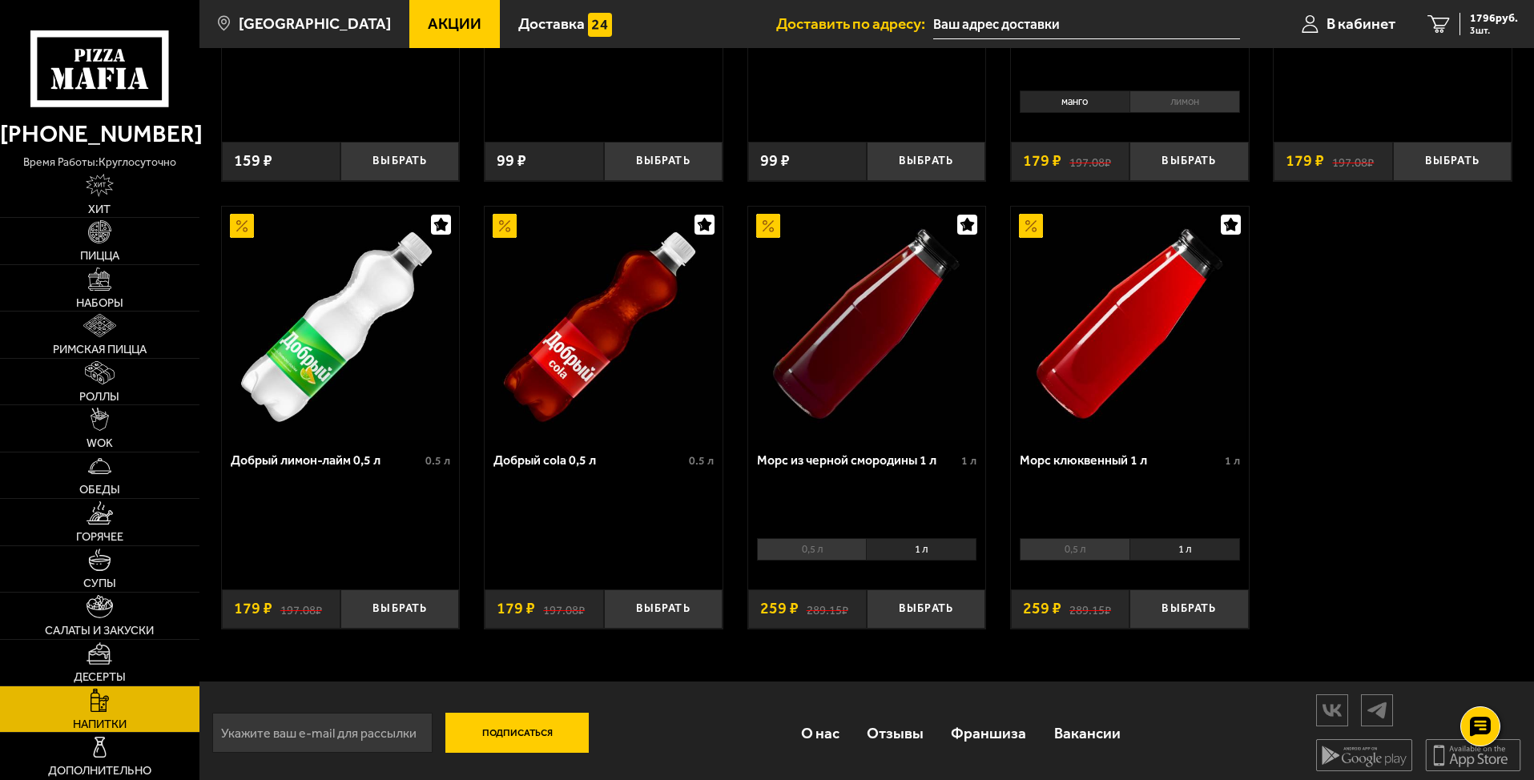
scroll to position [803, 0]
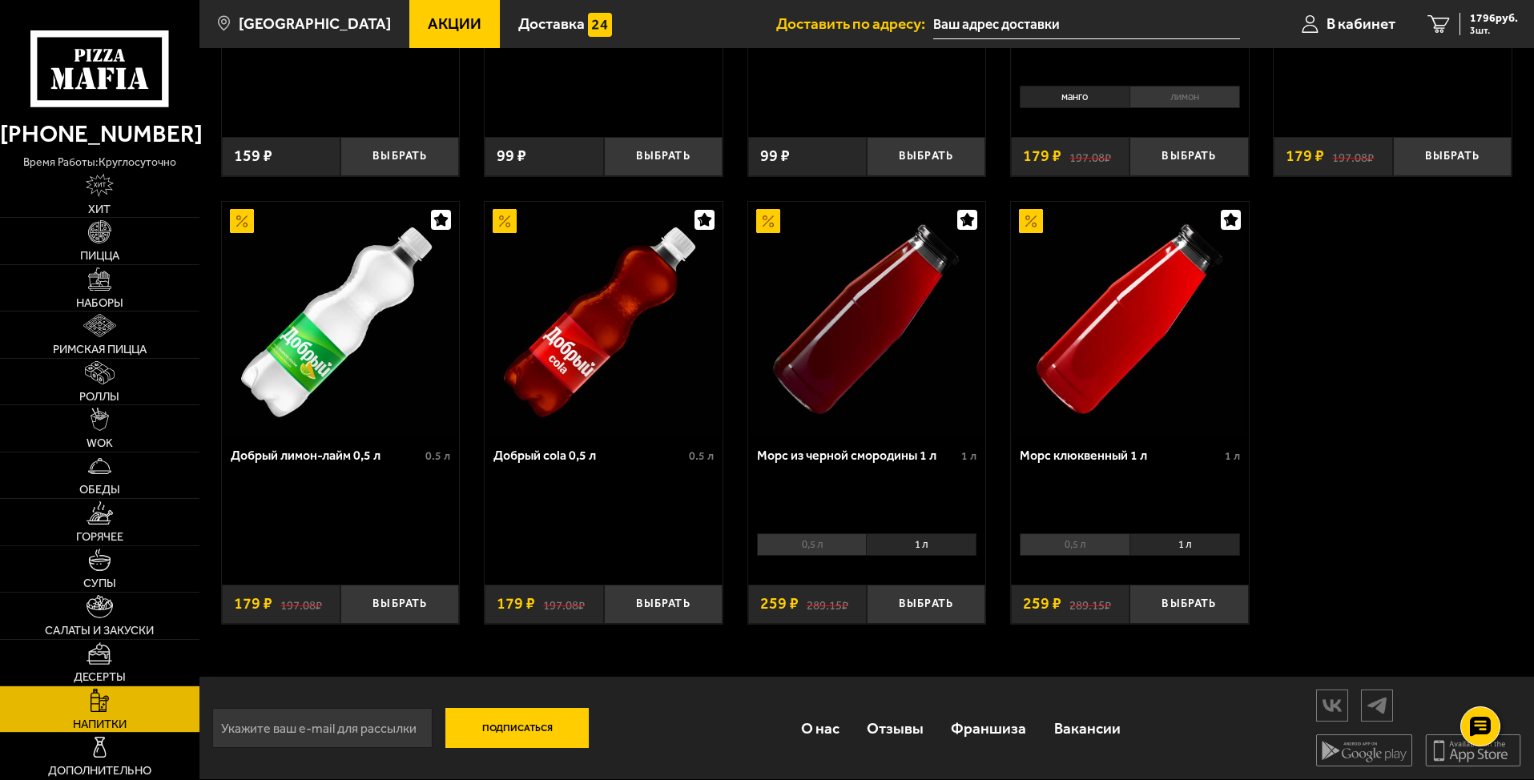
click at [911, 544] on li "1 л" at bounding box center [921, 544] width 111 height 22
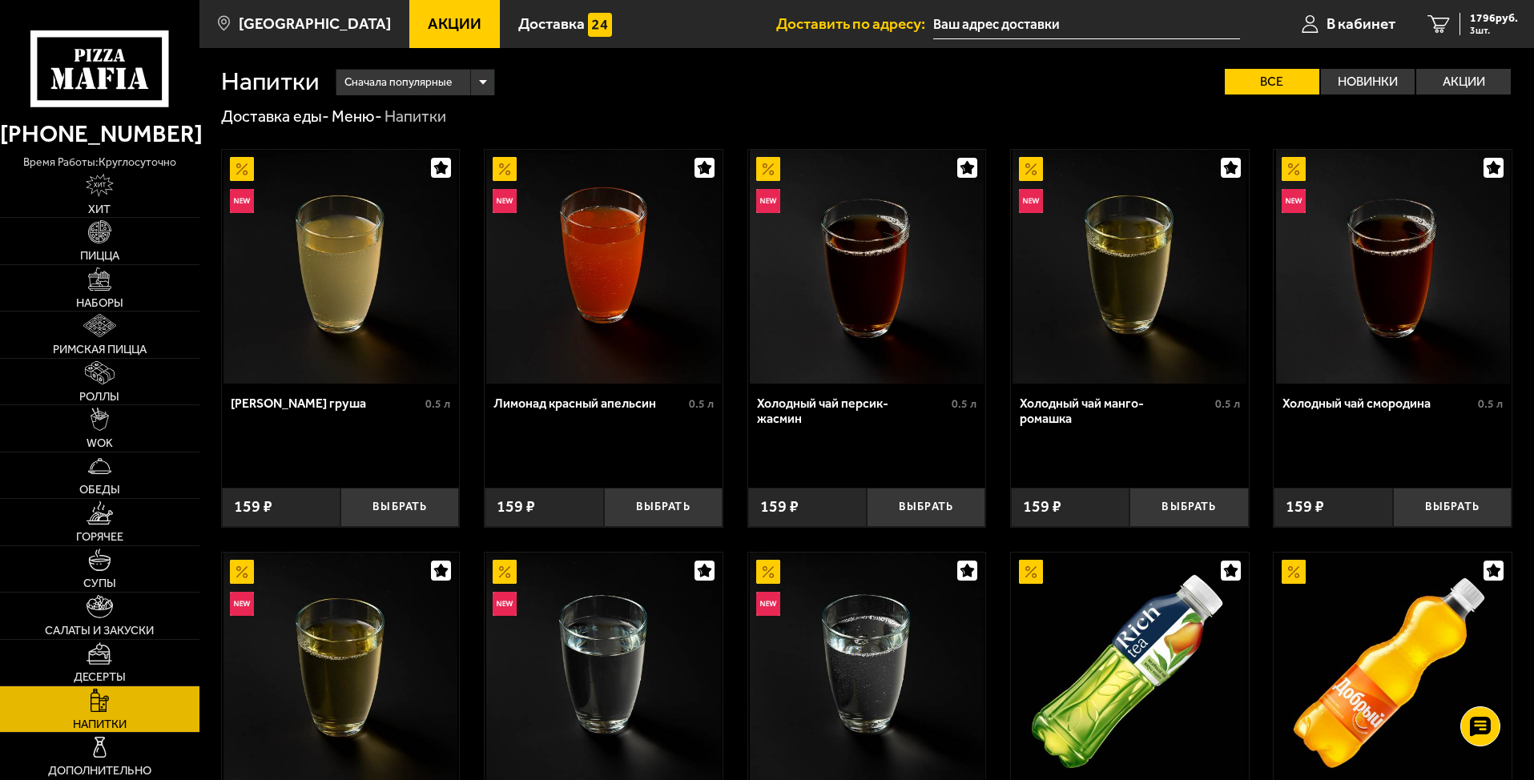
scroll to position [0, 0]
click at [1500, 26] on span "3 шт." at bounding box center [1494, 31] width 48 height 10
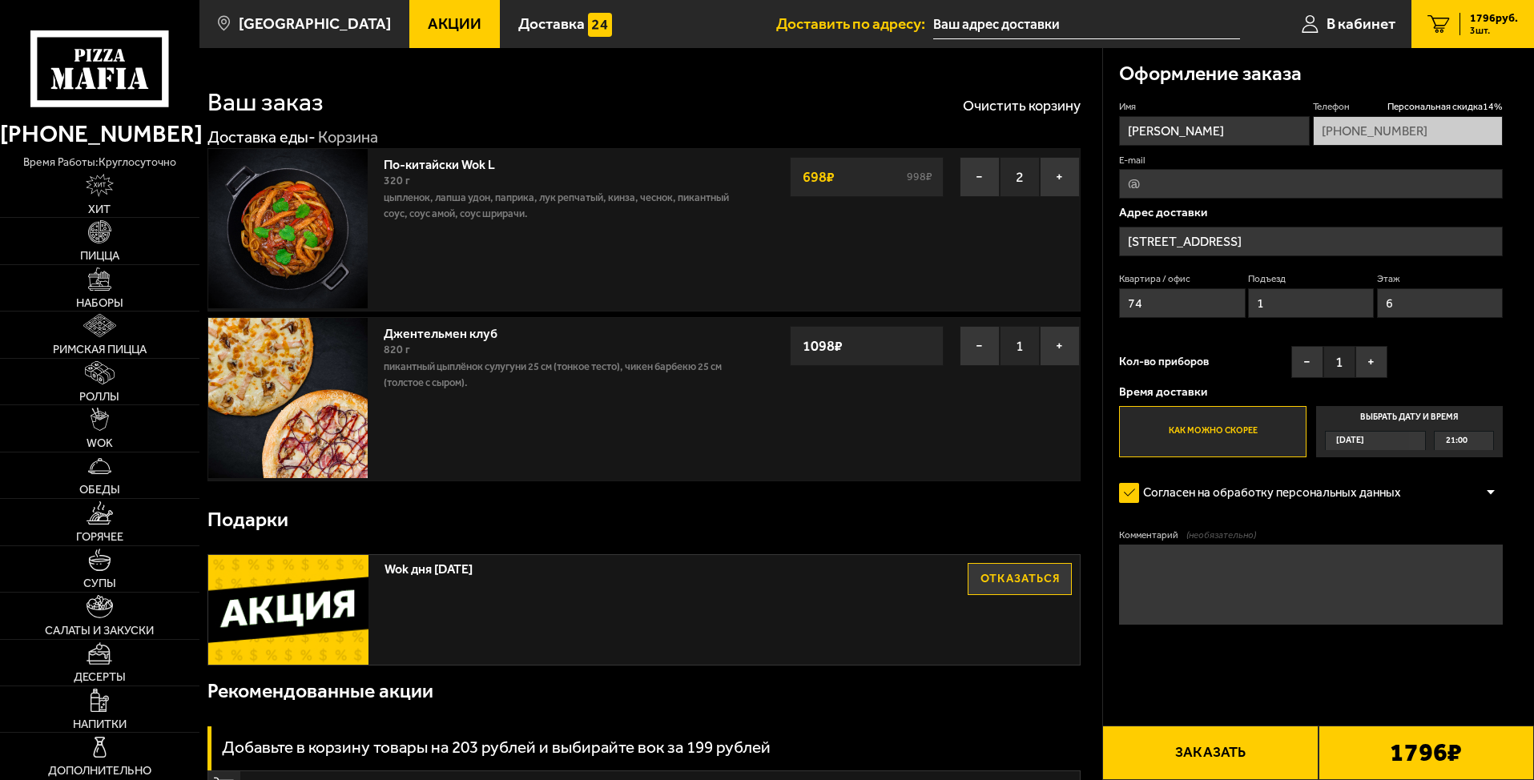
click at [1194, 171] on input "E-mail" at bounding box center [1311, 184] width 384 height 30
click at [1145, 183] on input "E-mail" at bounding box center [1311, 184] width 384 height 30
type input "[EMAIL_ADDRESS][DOMAIN_NAME]"
type textarea "код нижнего домофона #2019 на этаже позвоните по номеру кв"
click at [984, 187] on button "−" at bounding box center [980, 177] width 40 height 40
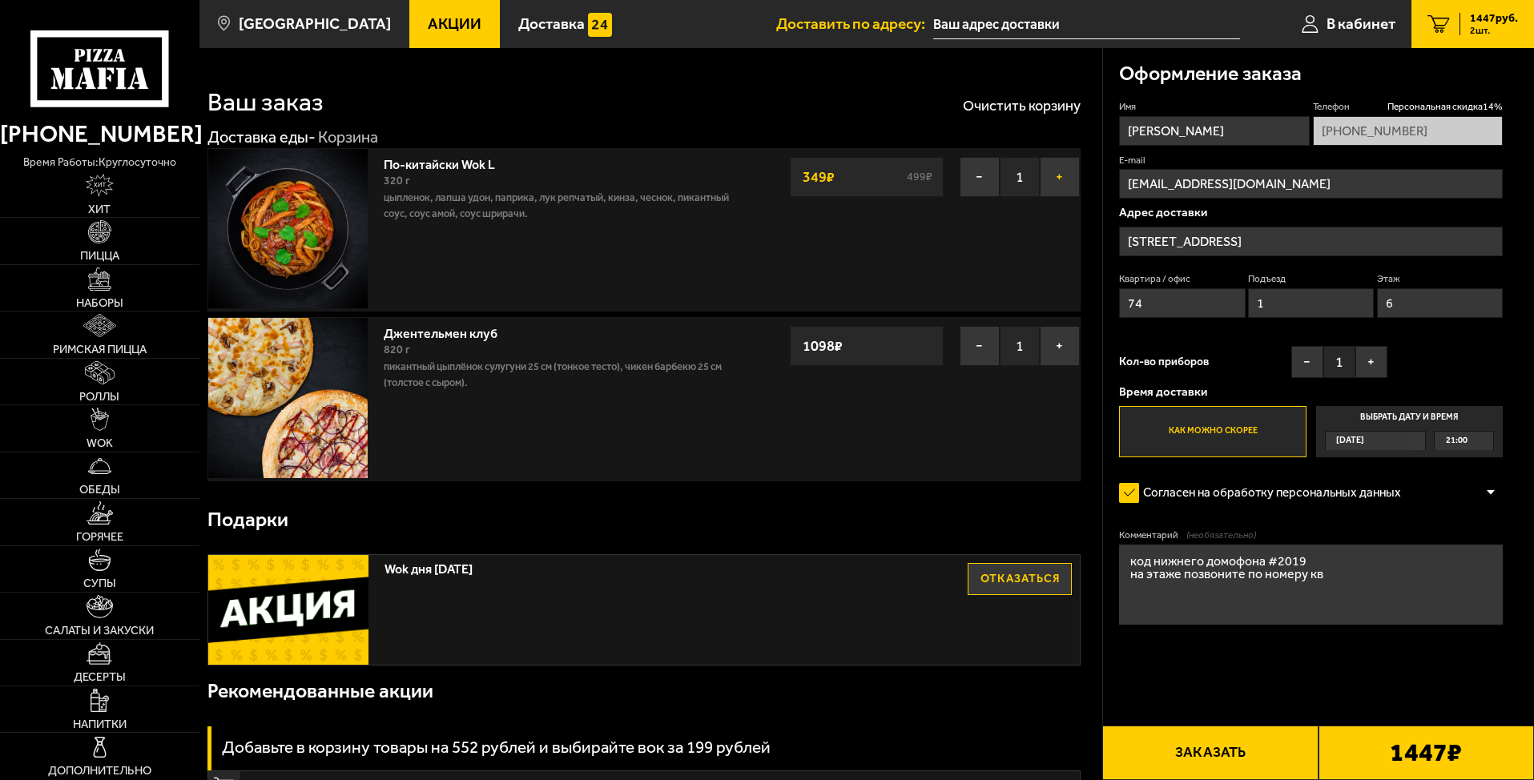
click at [1062, 178] on button "+" at bounding box center [1060, 177] width 40 height 40
click at [1384, 749] on div "1796 ₽" at bounding box center [1425, 753] width 215 height 54
click at [1234, 762] on button "Заказать" at bounding box center [1209, 753] width 215 height 54
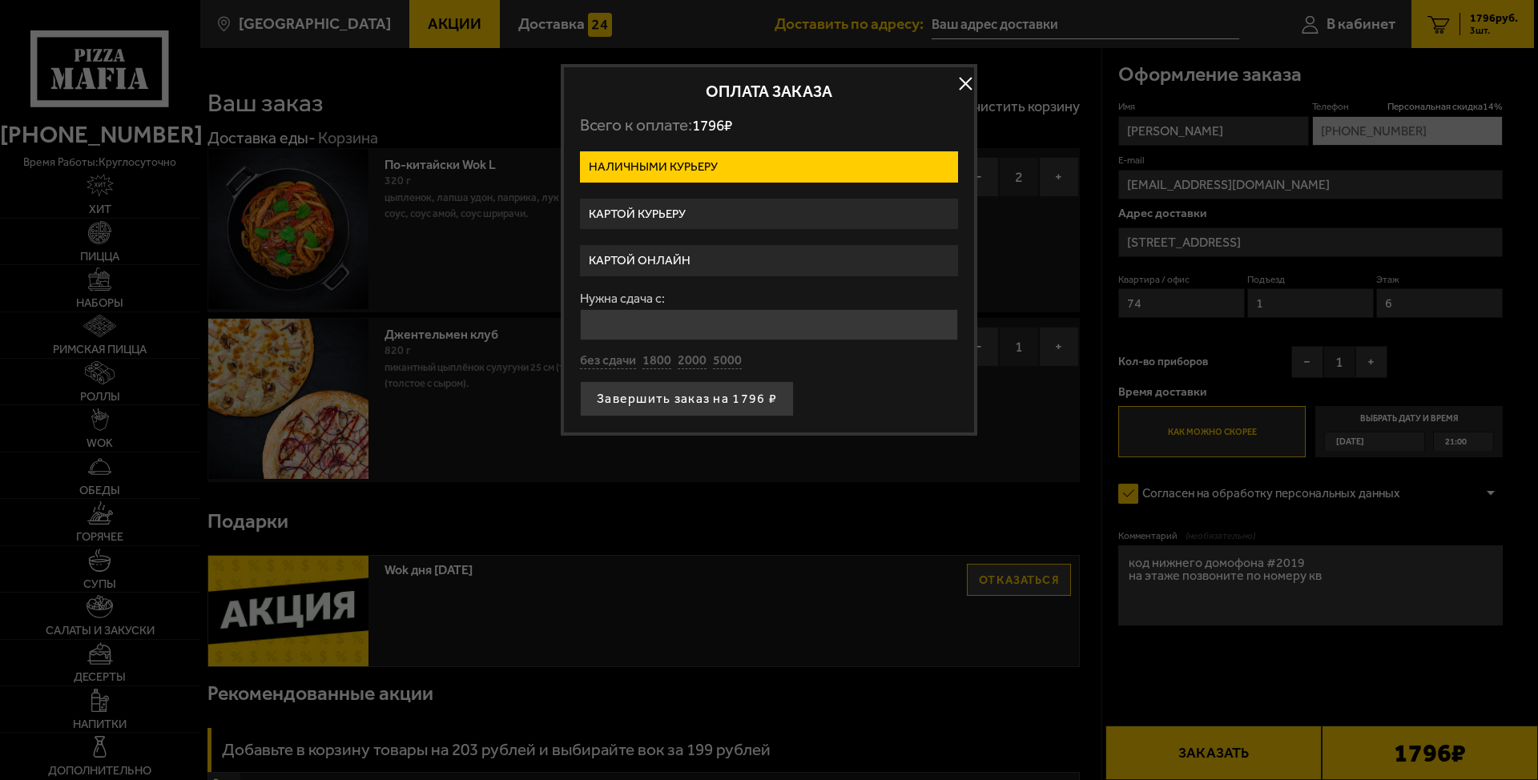
click at [702, 259] on label "Картой онлайн" at bounding box center [769, 260] width 378 height 31
click at [0, 0] on input "Картой онлайн" at bounding box center [0, 0] width 0 height 0
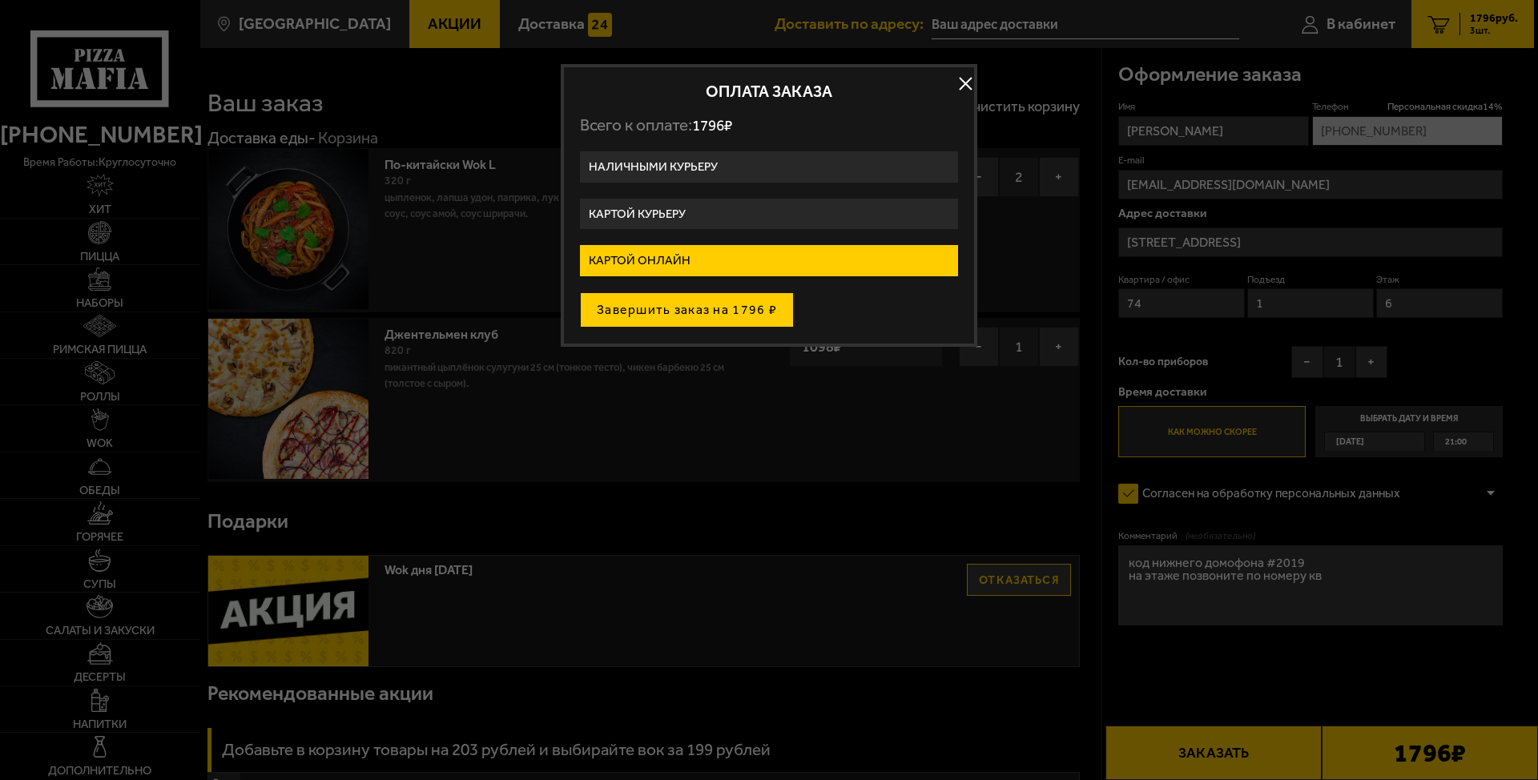
click at [722, 313] on button "Завершить заказ на 1796 ₽" at bounding box center [687, 309] width 214 height 35
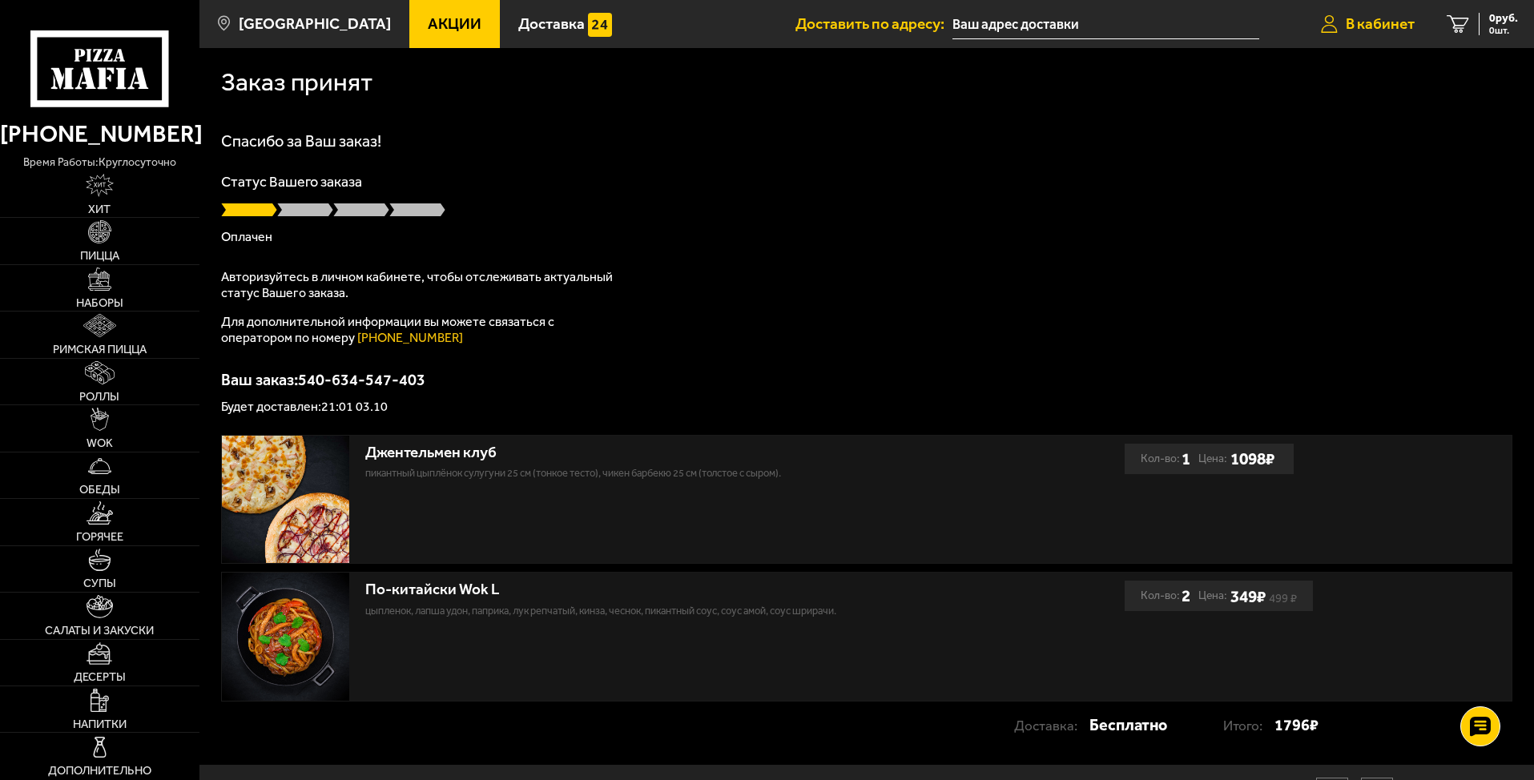
click at [1357, 30] on span "В кабинет" at bounding box center [1380, 23] width 69 height 15
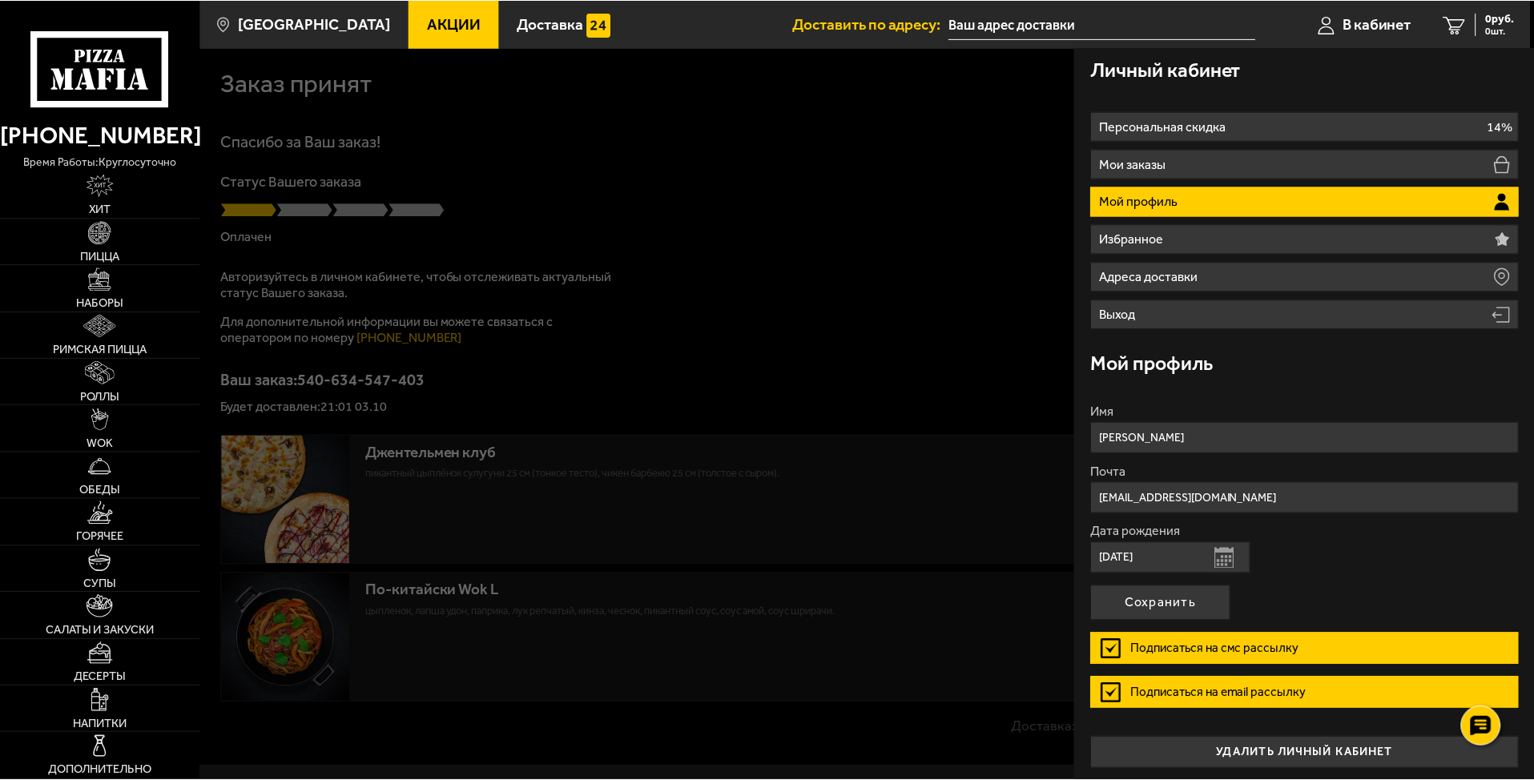
scroll to position [10, 0]
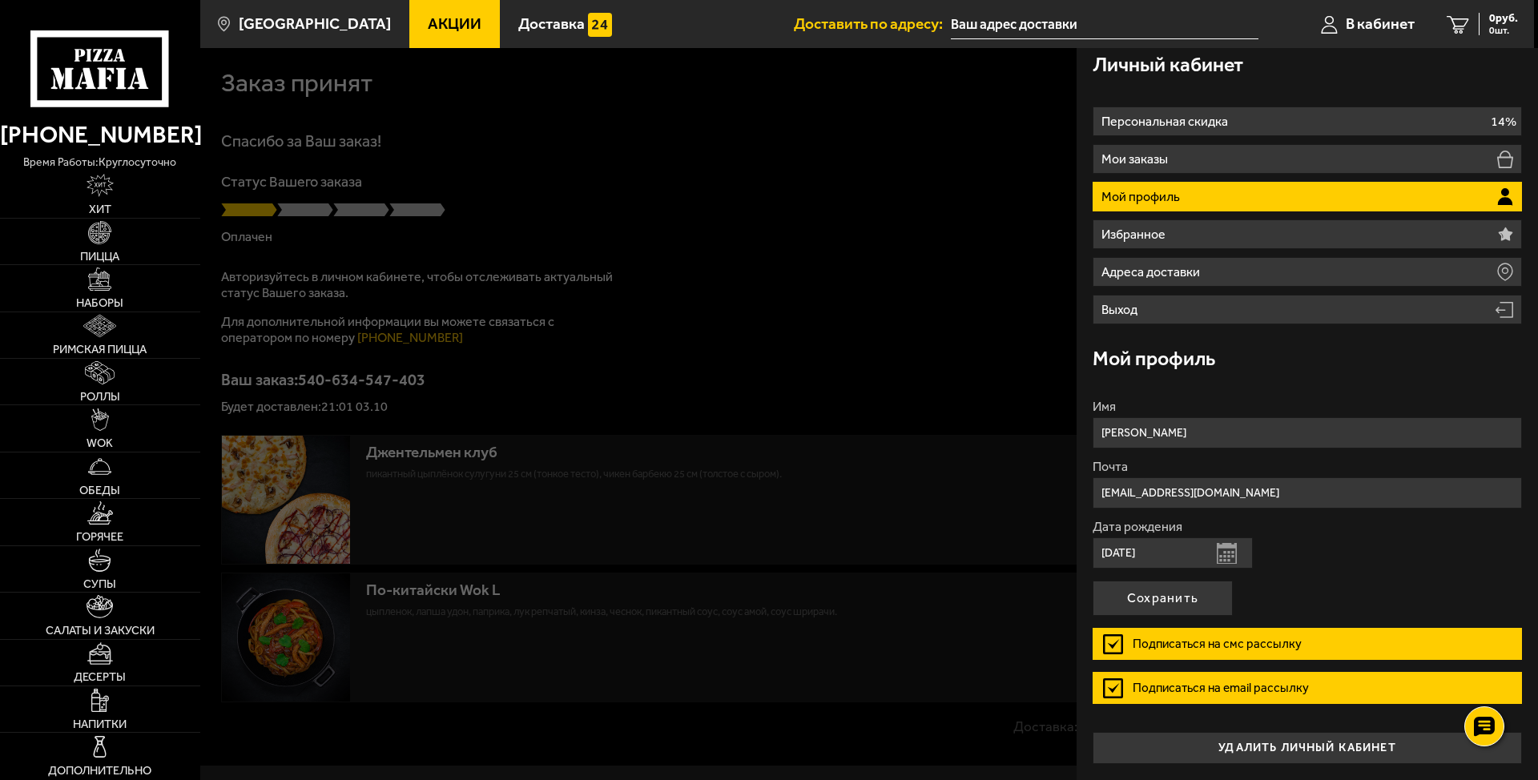
click at [827, 355] on div at bounding box center [969, 438] width 1538 height 780
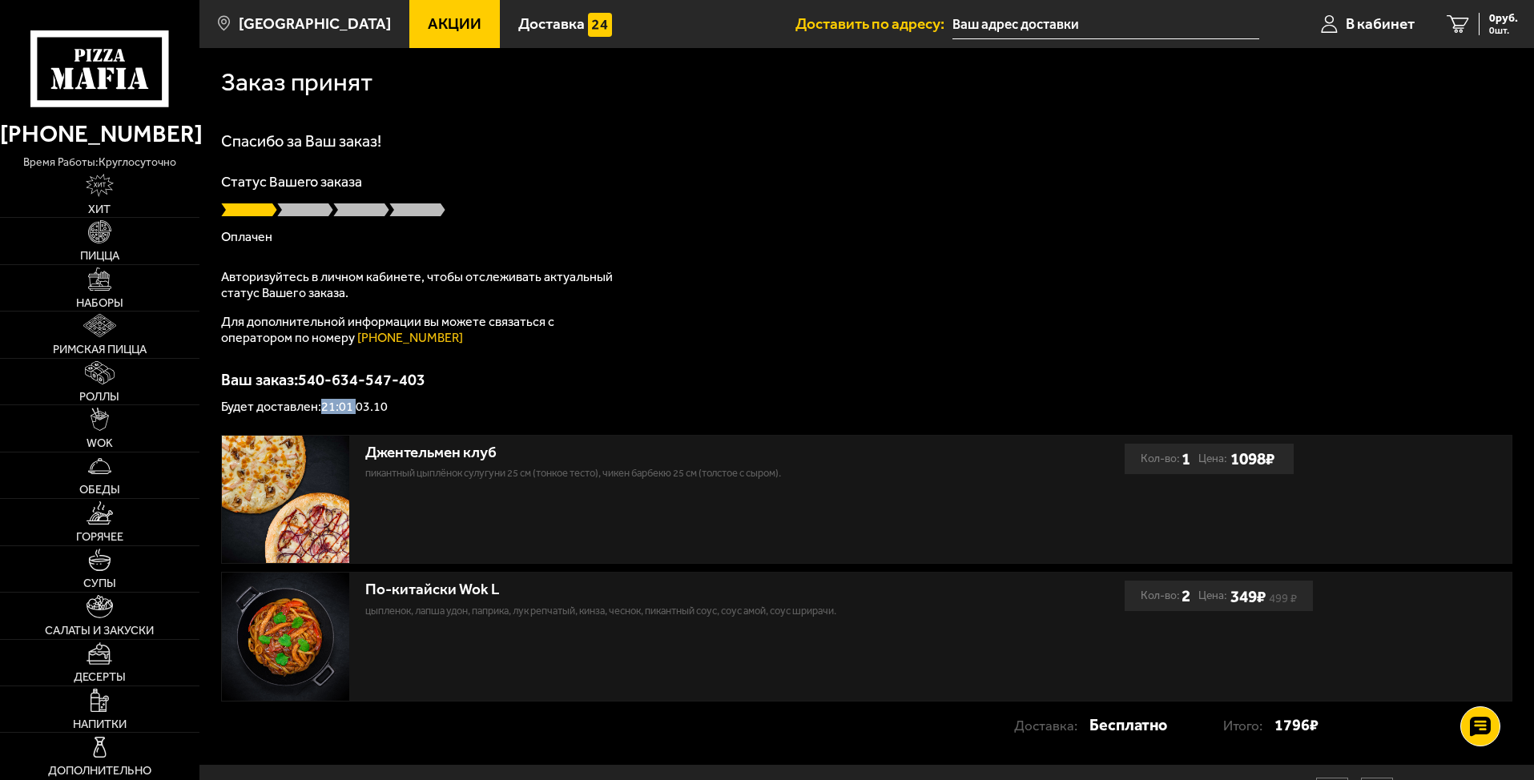
drag, startPoint x: 321, startPoint y: 407, endPoint x: 356, endPoint y: 407, distance: 35.2
click at [356, 407] on p "Будет доставлен: 21:01 03.10" at bounding box center [866, 406] width 1291 height 13
click at [598, 344] on p "Для дополнительной информации вы можете связаться с оператором по номеру [PHONE…" at bounding box center [421, 330] width 400 height 32
